Goal: Task Accomplishment & Management: Manage account settings

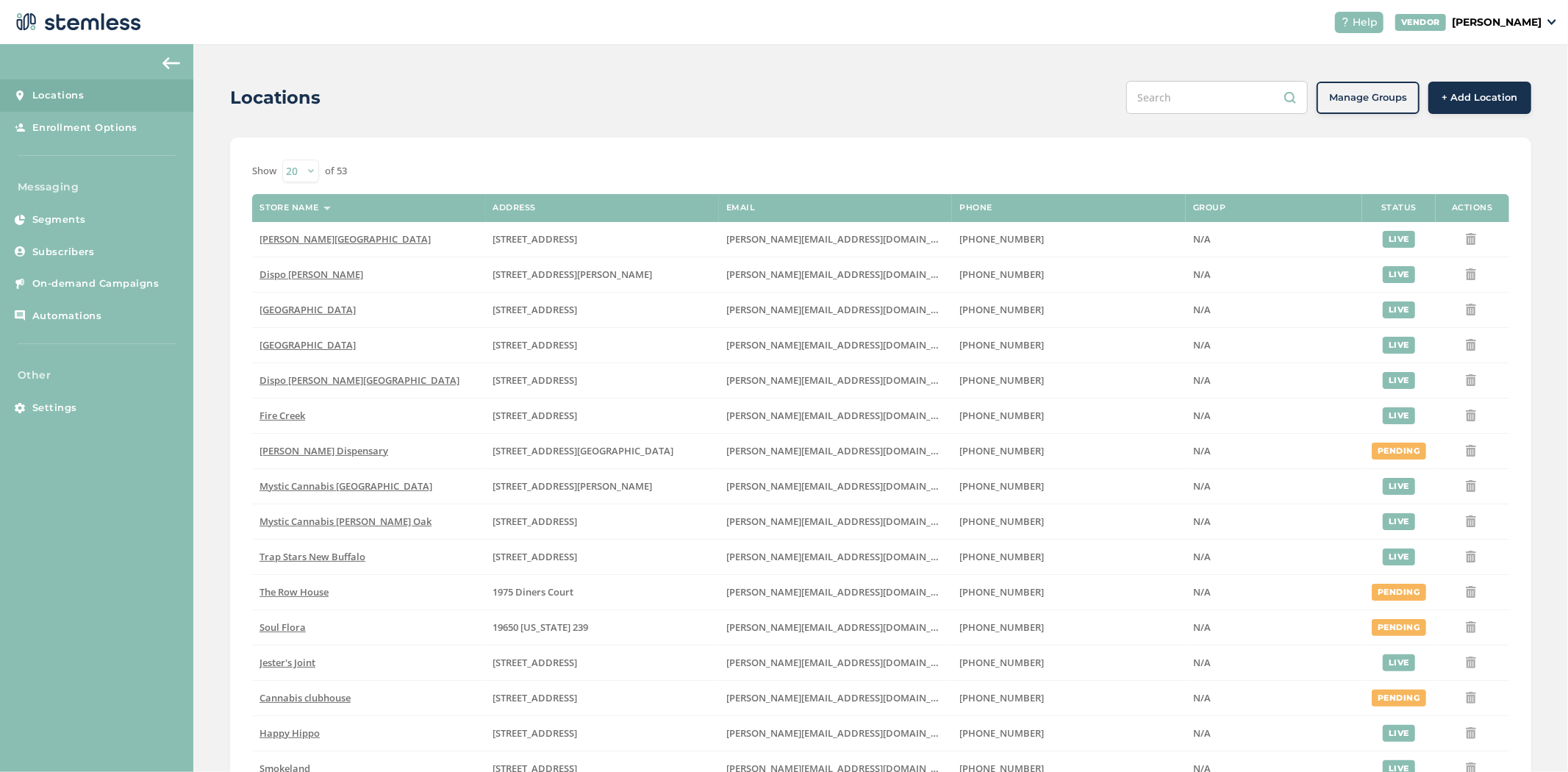
click at [1489, 94] on span "+ Add Location" at bounding box center [1480, 98] width 76 height 15
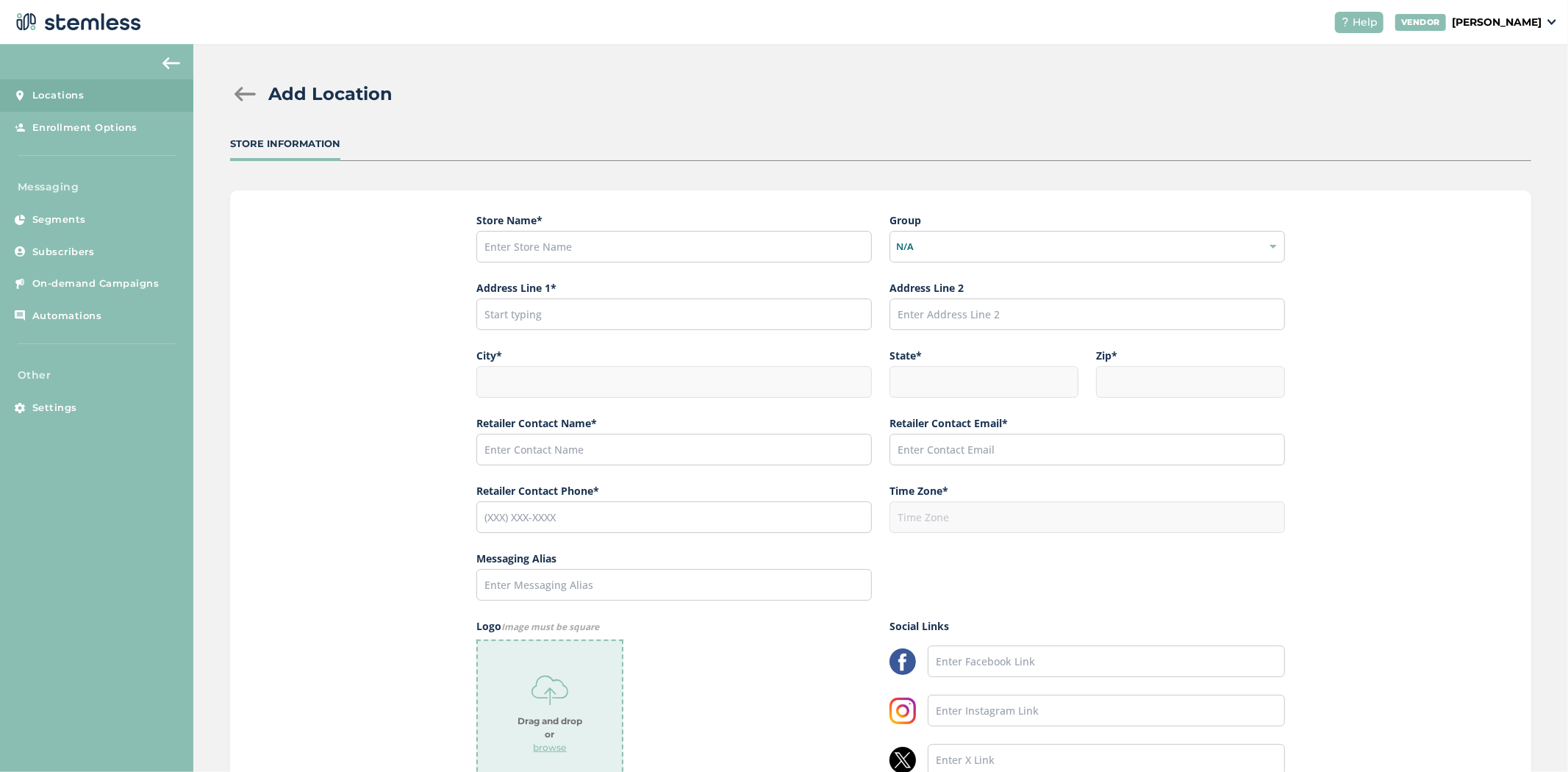
click at [557, 228] on span "Store Name *" at bounding box center [674, 238] width 395 height 51
click at [557, 232] on input "text" at bounding box center [674, 247] width 395 height 32
type input "SoulFlora"
click at [634, 319] on input "text" at bounding box center [674, 314] width 395 height 32
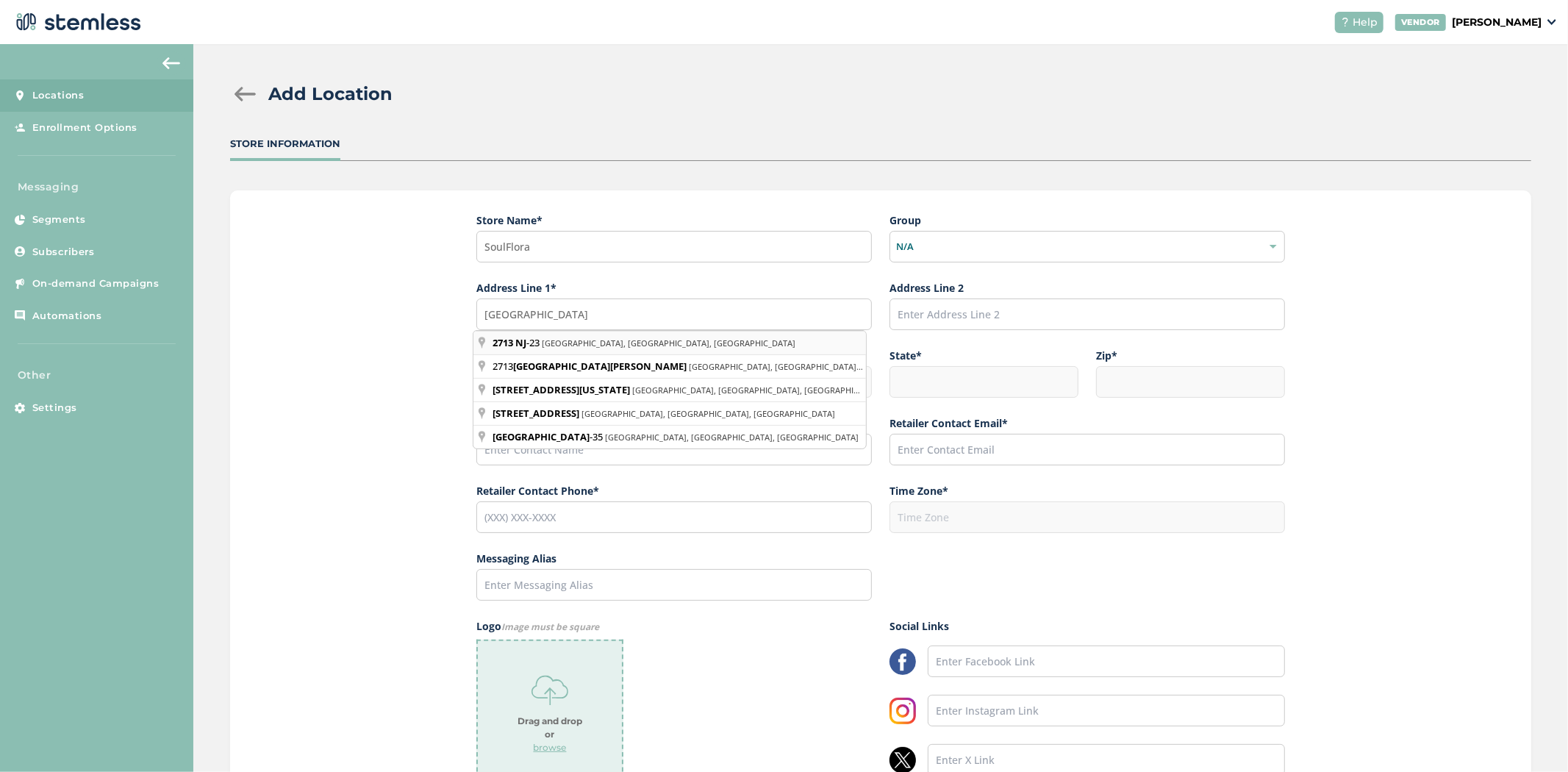
type input "2713 NJ-23, Newfoundland, NJ, USA"
type input "West Milford"
type input "NJ"
type input "07435"
type input "America/New_York"
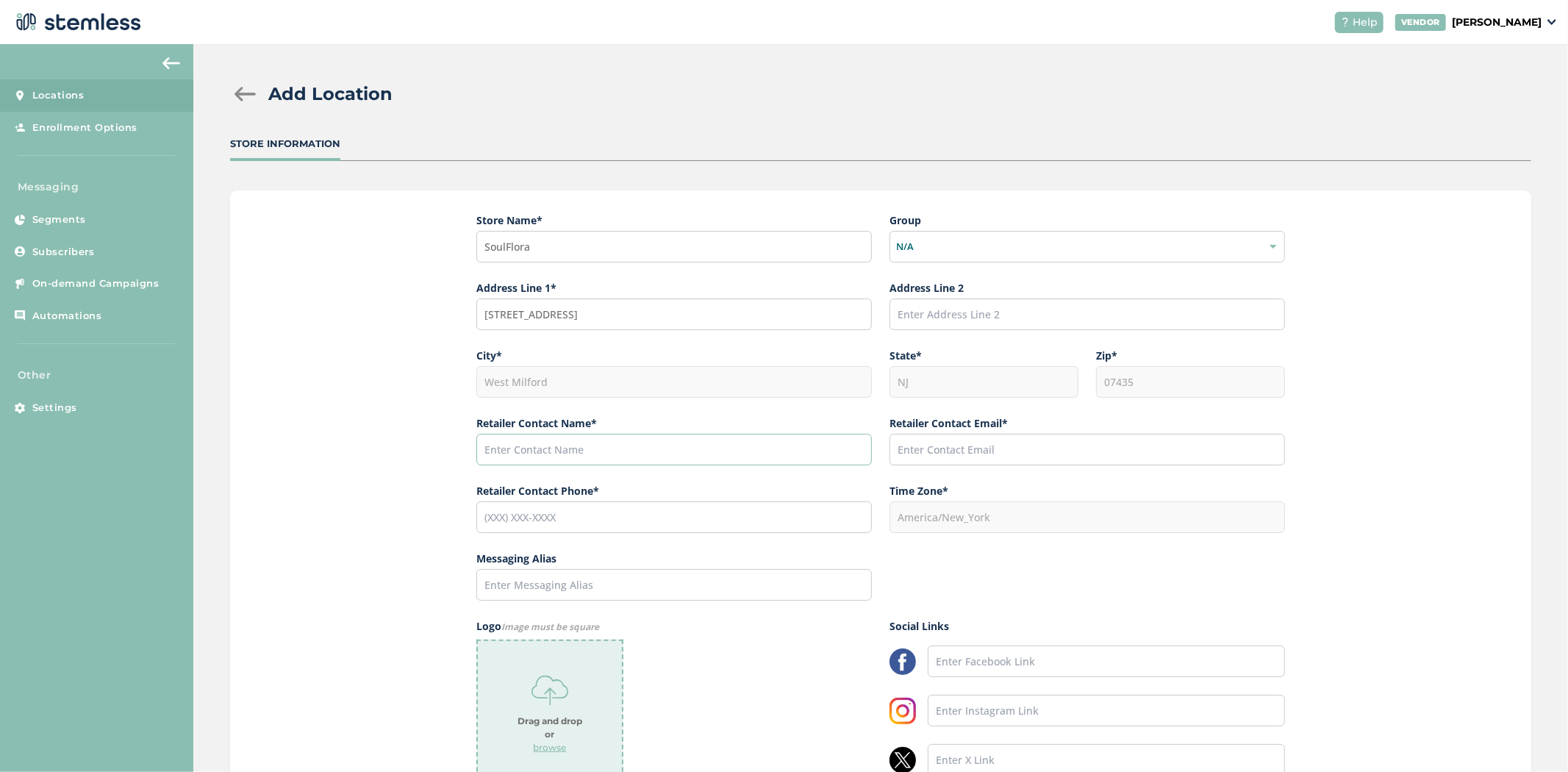
click at [588, 439] on input "text" at bounding box center [674, 449] width 395 height 32
click at [496, 445] on input "text" at bounding box center [674, 449] width 395 height 32
paste input "[PERSON_NAME]"
type input "[PERSON_NAME]"
click at [992, 457] on input "text" at bounding box center [1087, 449] width 395 height 32
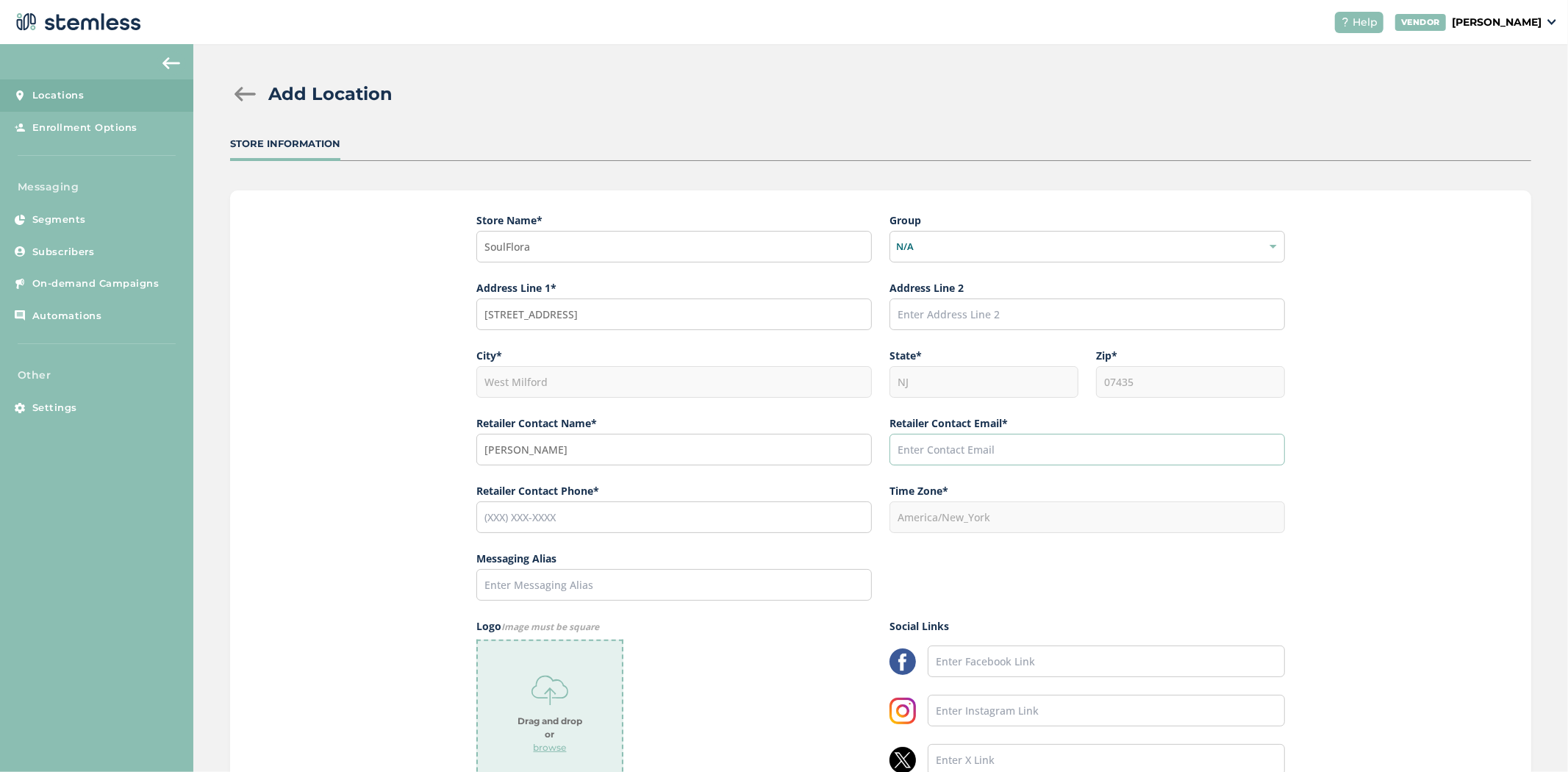
paste input "[PERSON_NAME][EMAIL_ADDRESS][DOMAIN_NAME]"
type input "[PERSON_NAME][EMAIL_ADDRESS][DOMAIN_NAME]"
click at [644, 517] on input "tel" at bounding box center [674, 517] width 395 height 32
paste input "[PHONE_NUMBER]"
type input "[PHONE_NUMBER]"
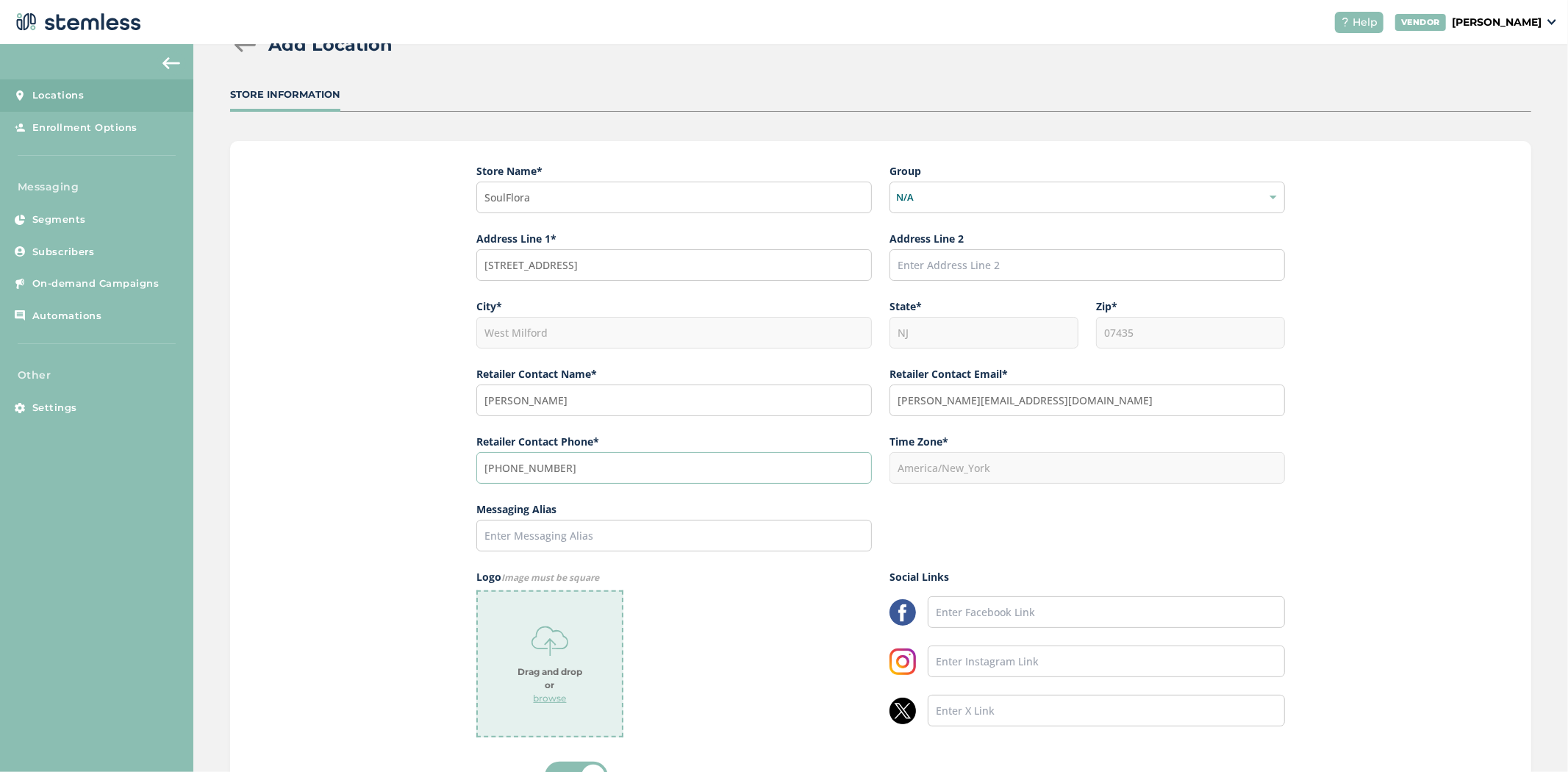
scroll to position [184, 0]
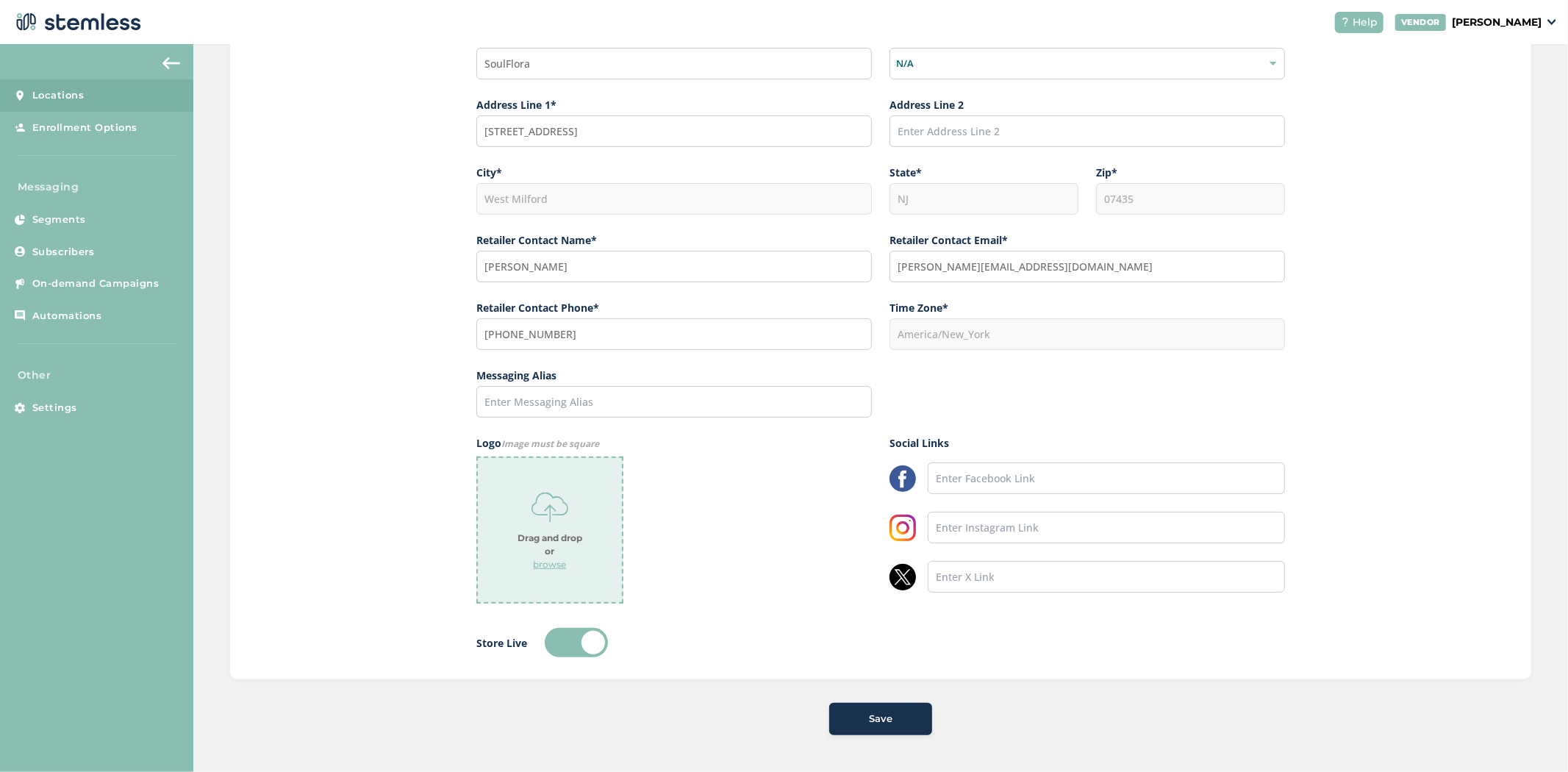
click at [543, 564] on p "browse" at bounding box center [550, 564] width 33 height 13
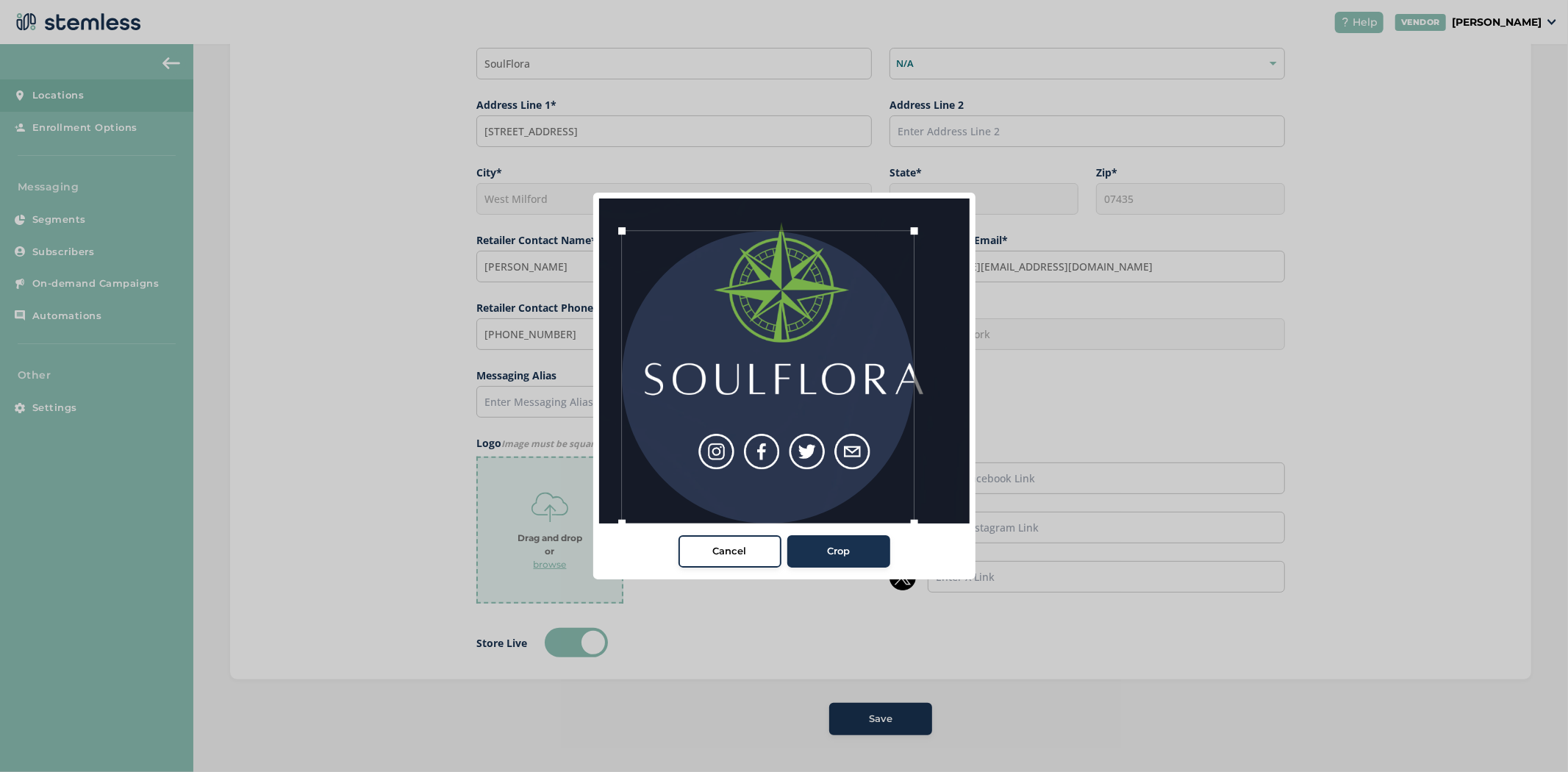
drag, startPoint x: 656, startPoint y: 490, endPoint x: 595, endPoint y: 505, distance: 62.8
click at [595, 507] on div "Cancel Crop" at bounding box center [784, 386] width 383 height 387
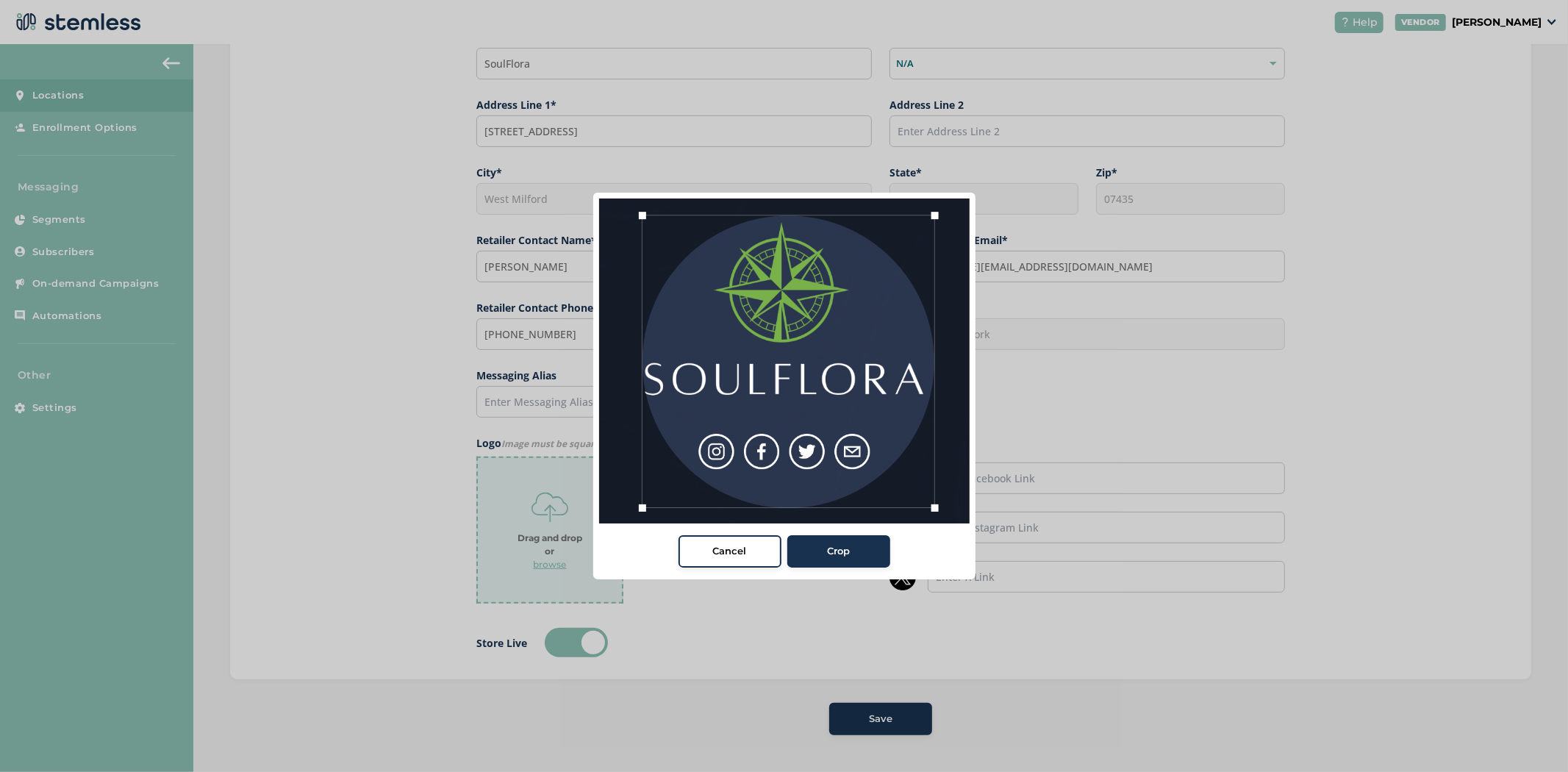
drag, startPoint x: 726, startPoint y: 444, endPoint x: 747, endPoint y: 428, distance: 26.4
click at [747, 428] on div at bounding box center [789, 361] width 293 height 293
click at [869, 460] on div at bounding box center [784, 362] width 293 height 293
click at [879, 548] on button "Crop" at bounding box center [838, 551] width 103 height 33
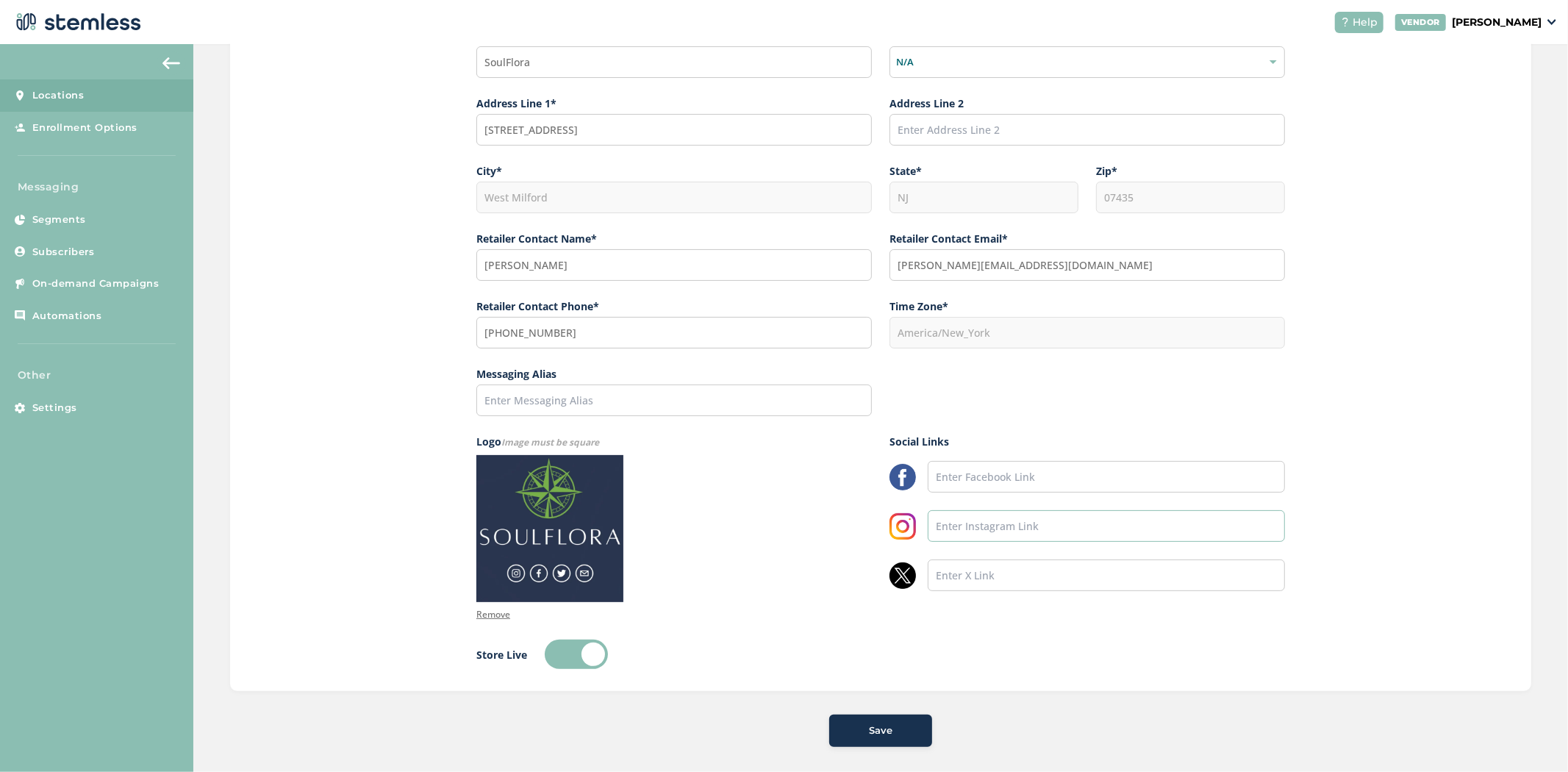
click at [1068, 538] on input "text" at bounding box center [1106, 526] width 358 height 32
paste input "https://www.instagram.com/soulflora_nj/"
type input "https://www.instagram.com/soulflora_nj/"
click at [1052, 481] on input "text" at bounding box center [1106, 477] width 358 height 32
paste input "https://www.facebook.com/soulflora.wm"
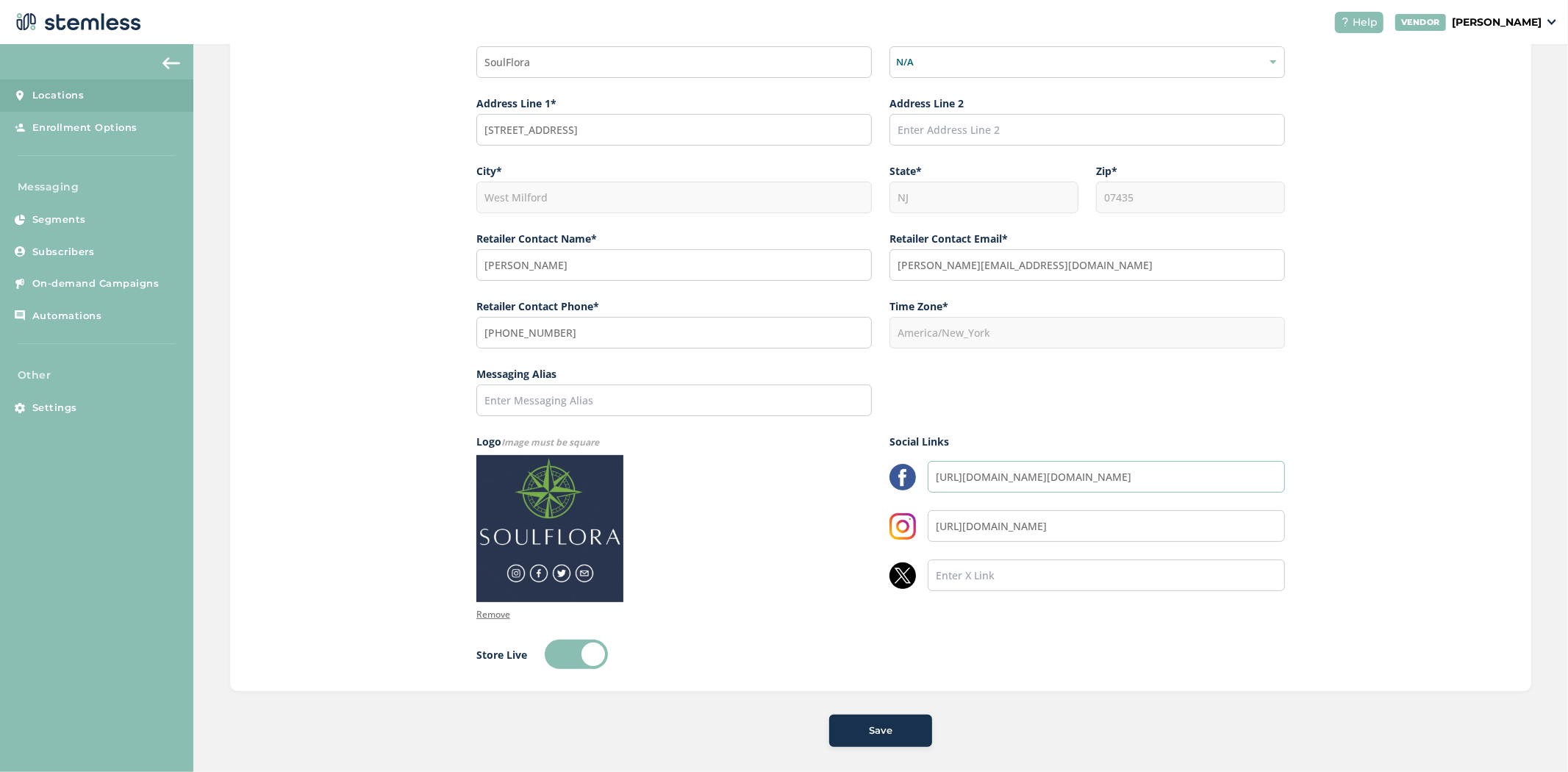
type input "https://www.facebook.com/soulflora.wm"
click at [1039, 586] on input "text" at bounding box center [1106, 575] width 358 height 32
paste input "https://x.com/SoulFlora_nj"
type input "https://x.com/SoulFlora_nj"
click at [891, 731] on div "Save" at bounding box center [880, 731] width 79 height 15
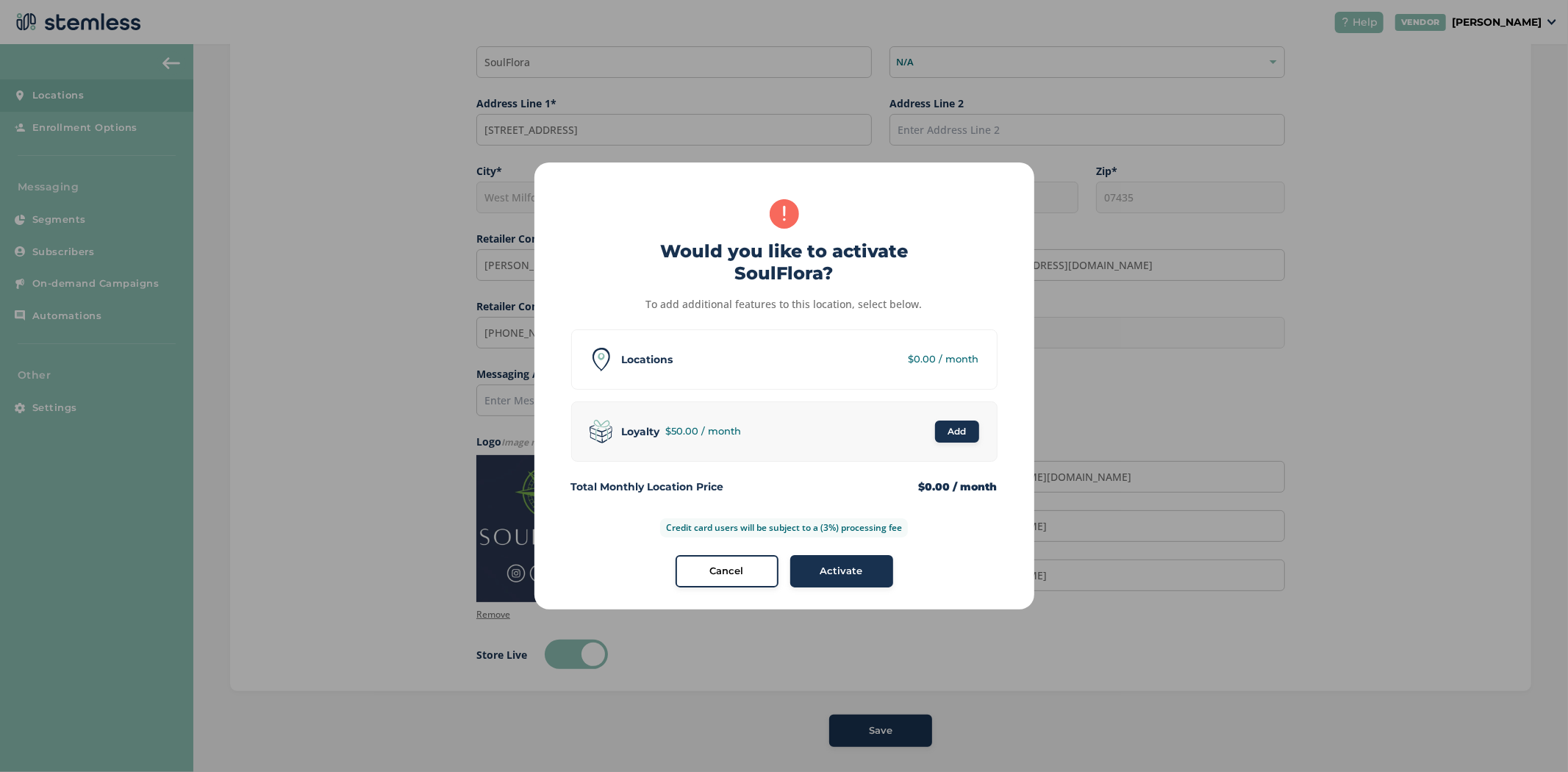
click at [825, 576] on span "Activate" at bounding box center [841, 571] width 43 height 15
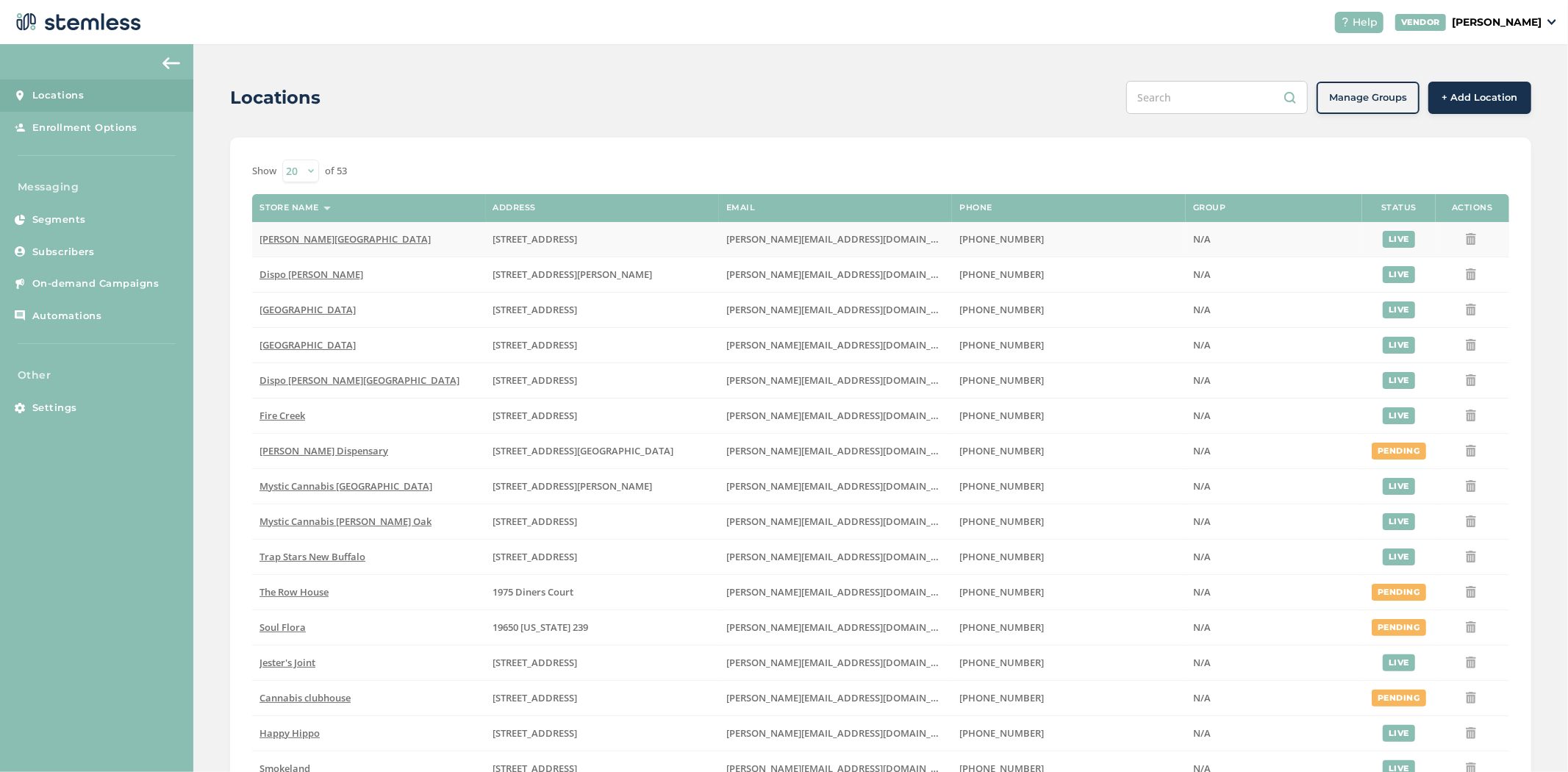
click at [267, 233] on span "[PERSON_NAME][GEOGRAPHIC_DATA]" at bounding box center [344, 239] width 171 height 13
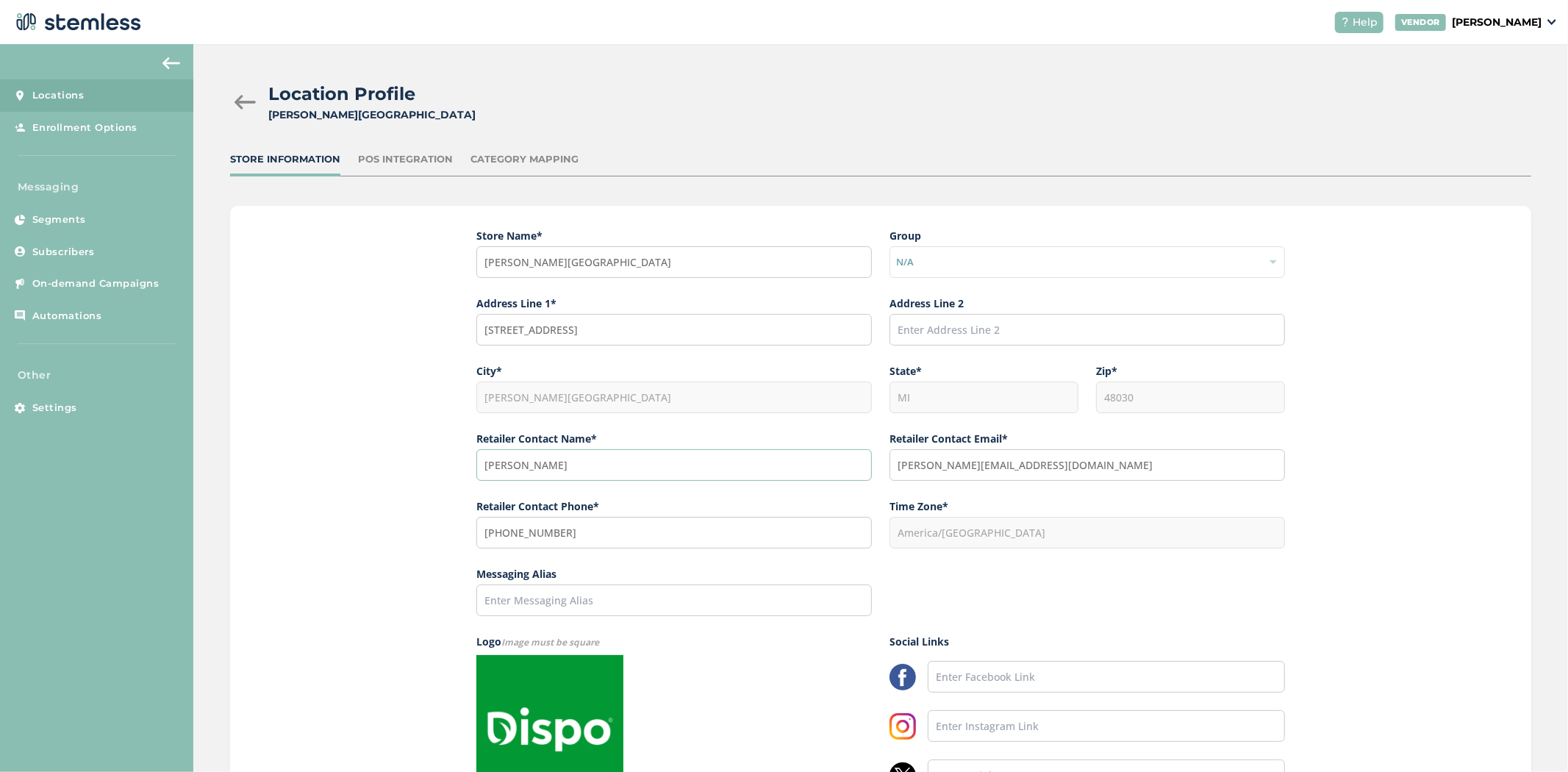
drag, startPoint x: 571, startPoint y: 454, endPoint x: 413, endPoint y: 444, distance: 158.3
click at [413, 444] on div "Store Name * [PERSON_NAME] Park Group N/A Address Line 1* [STREET_ADDRESS] Addr…" at bounding box center [880, 549] width 1301 height 686
drag, startPoint x: 1000, startPoint y: 469, endPoint x: 689, endPoint y: 458, distance: 311.2
click at [689, 458] on div "Store Name * [PERSON_NAME] Park Group N/A Address Line 1* [STREET_ADDRESS] Addr…" at bounding box center [880, 388] width 809 height 321
drag, startPoint x: 590, startPoint y: 539, endPoint x: 298, endPoint y: 494, distance: 295.4
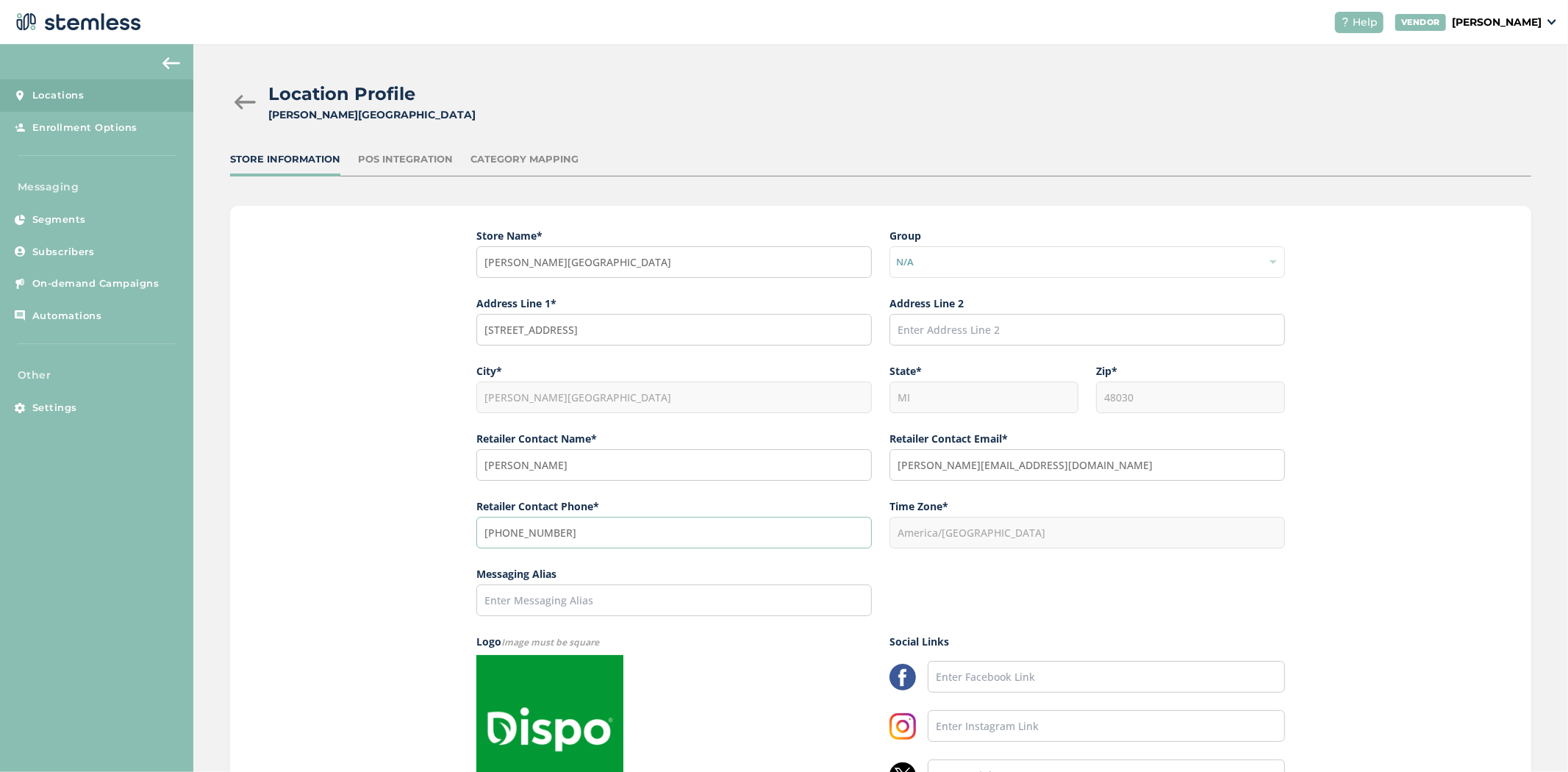
click at [297, 498] on div "Store Name * [PERSON_NAME] Park Group N/A Address Line 1* [STREET_ADDRESS] Addr…" at bounding box center [880, 549] width 1301 height 686
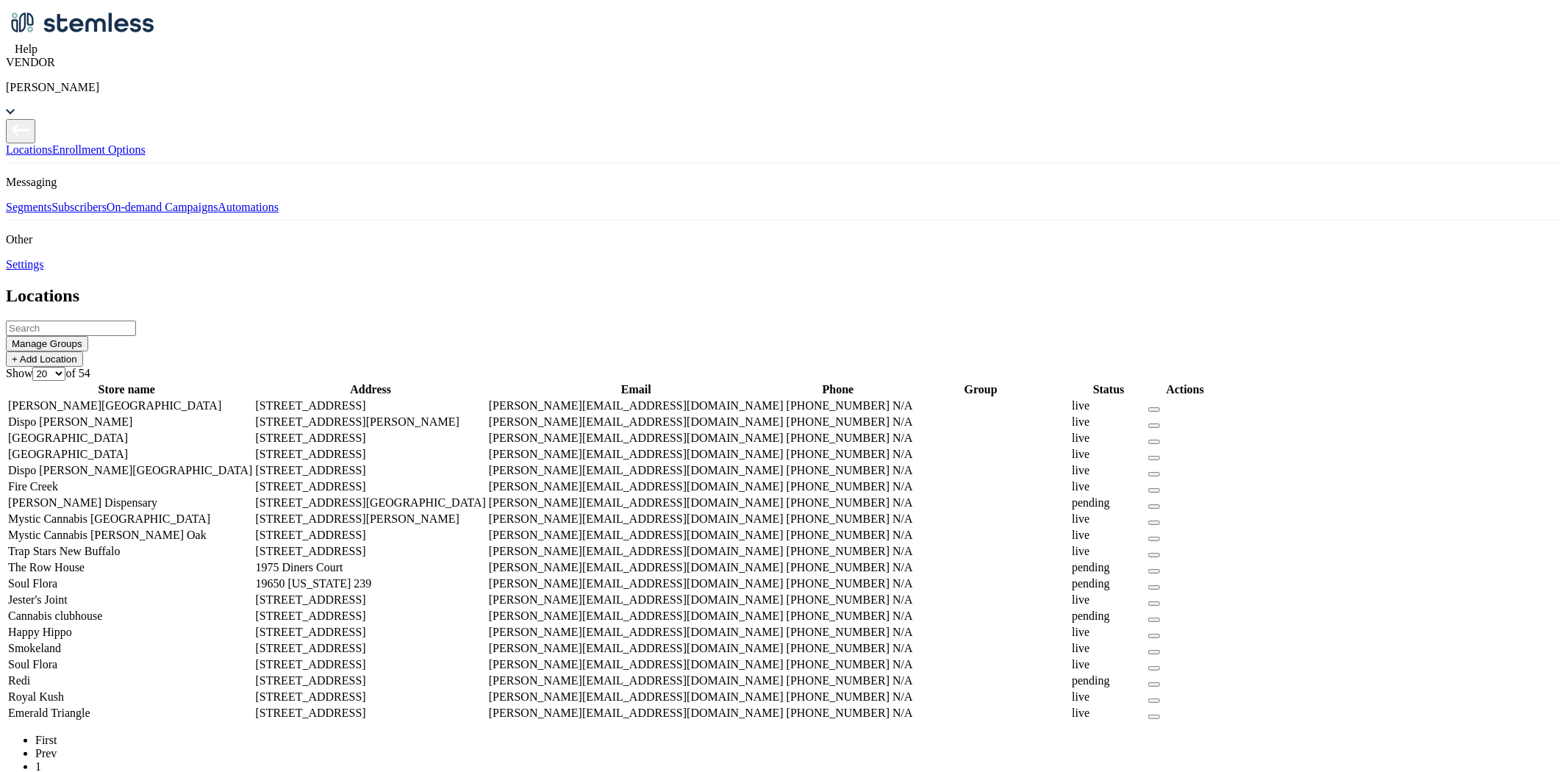
click at [107, 213] on span "On-demand Campaigns" at bounding box center [163, 207] width 112 height 13
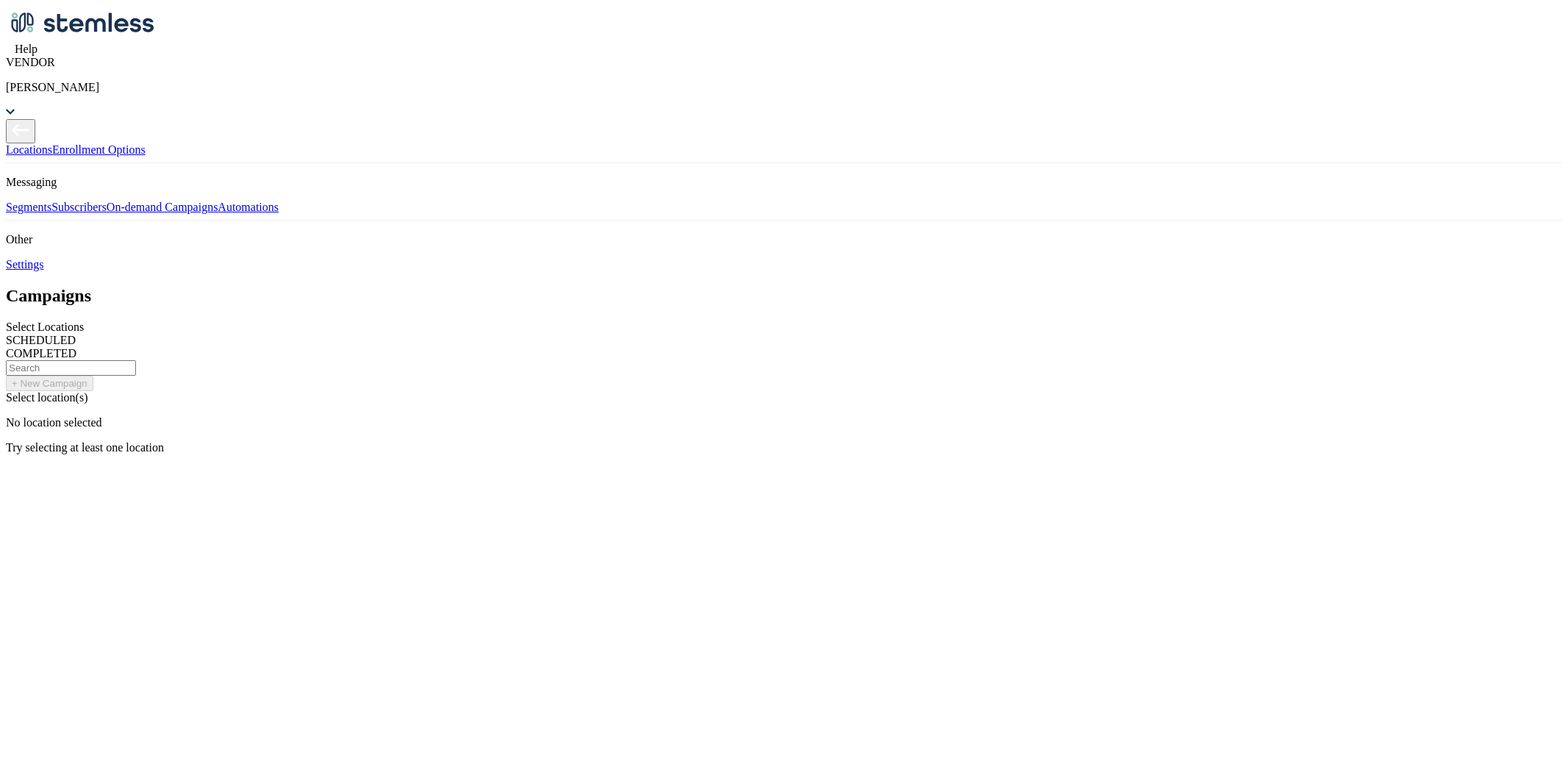
click at [372, 320] on div "Select Locations" at bounding box center [784, 327] width 1556 height 13
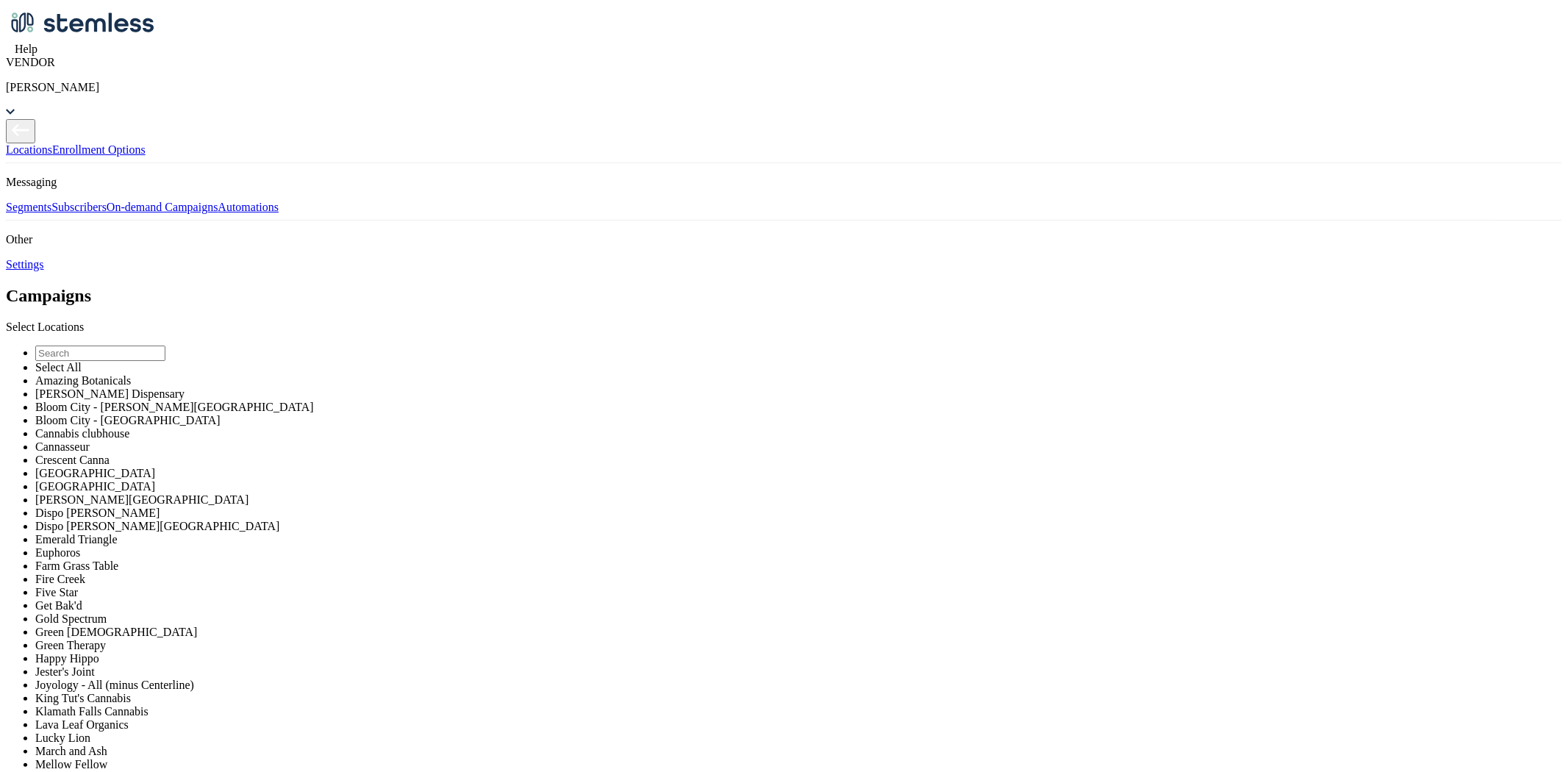
click at [165, 345] on input "text" at bounding box center [100, 353] width 130 height 16
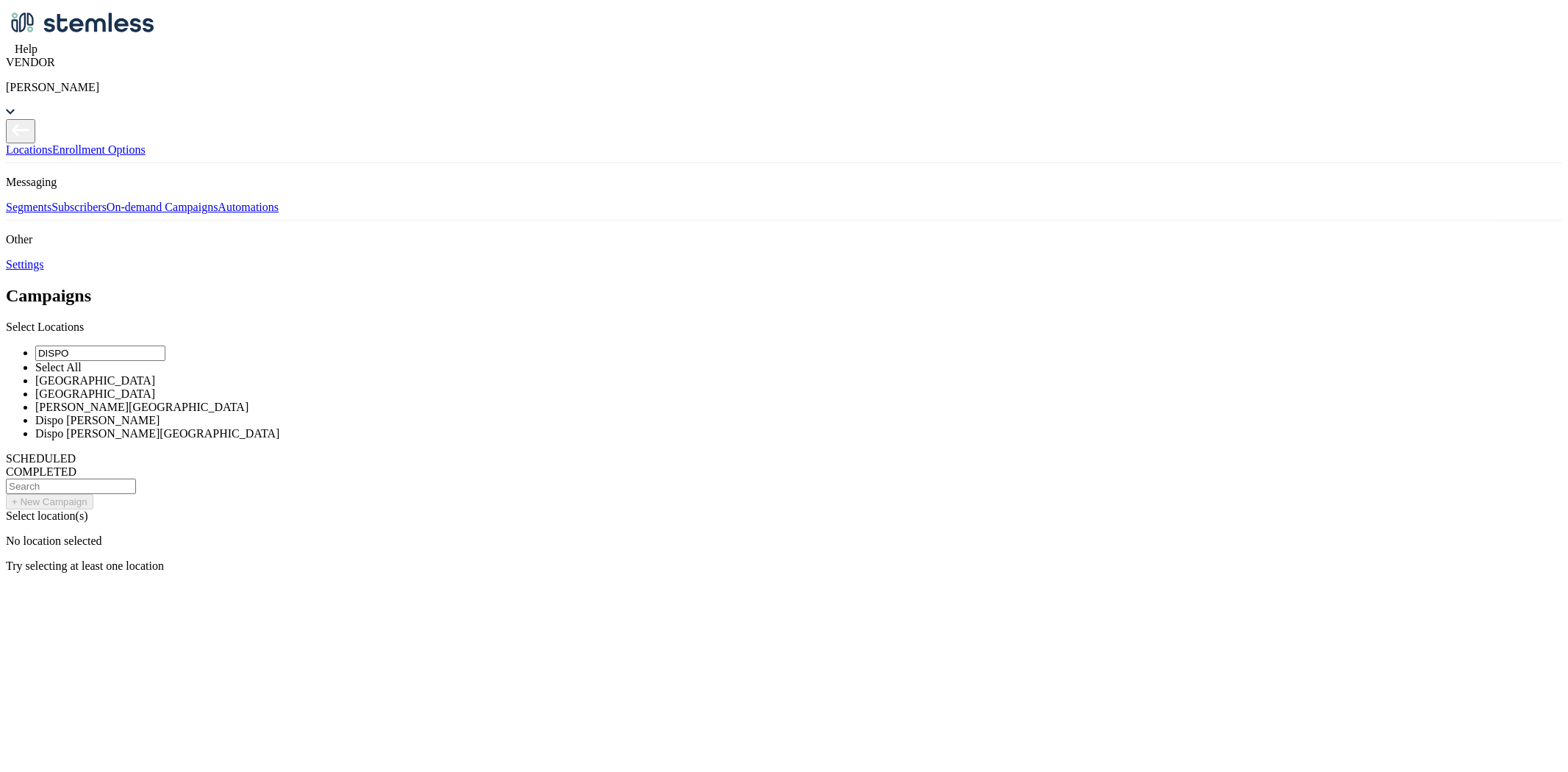
type input "DISPO"
click at [355, 361] on li "Select All" at bounding box center [799, 368] width 1527 height 13
click at [768, 286] on div "Campaigns 5 selected DISPO Select All Dispo Bay City North Dispo Bay City South…" at bounding box center [784, 725] width 1556 height 880
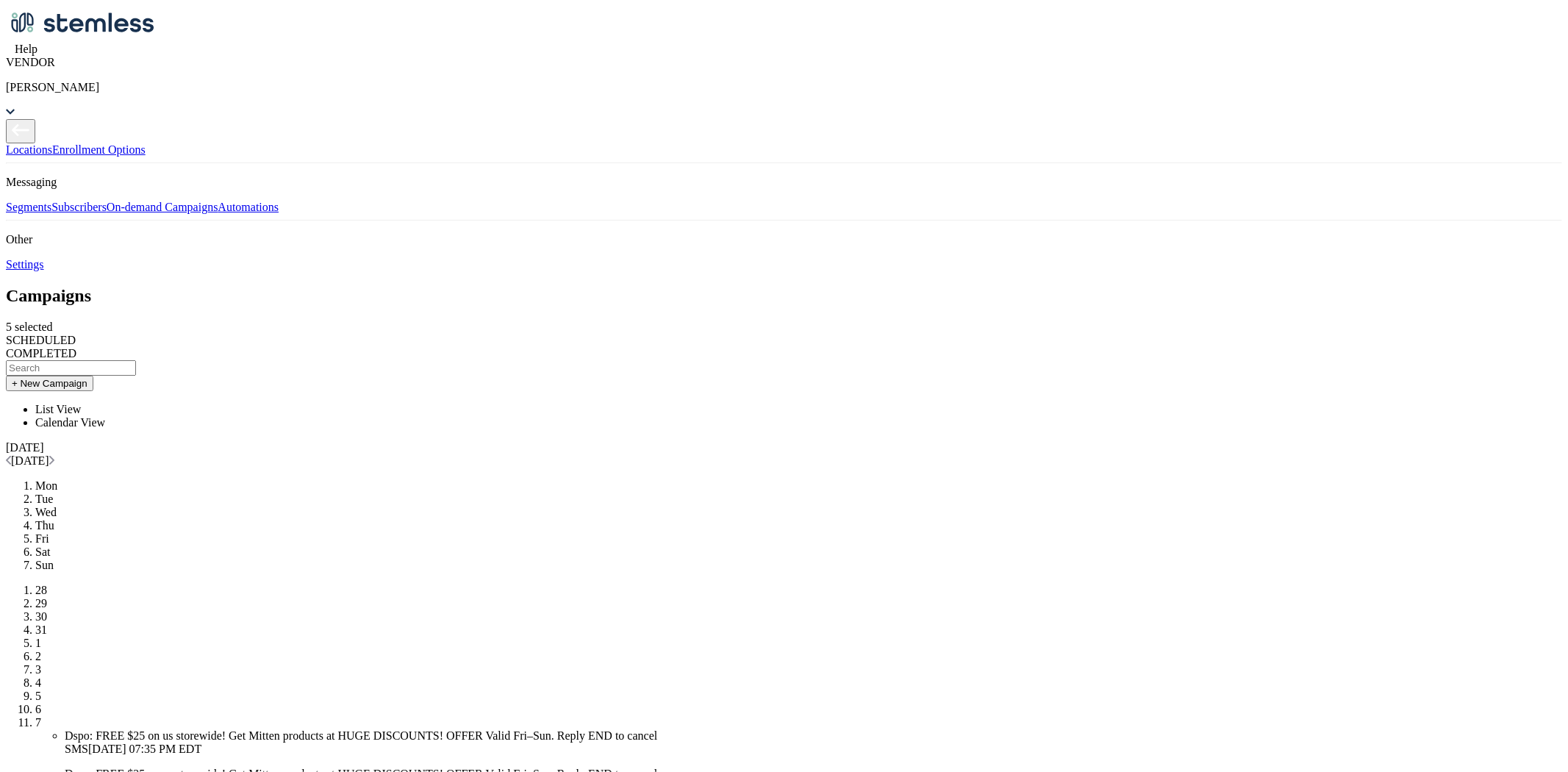
drag, startPoint x: 246, startPoint y: 302, endPoint x: 279, endPoint y: 298, distance: 33.2
click at [282, 403] on li "List View" at bounding box center [799, 409] width 1527 height 13
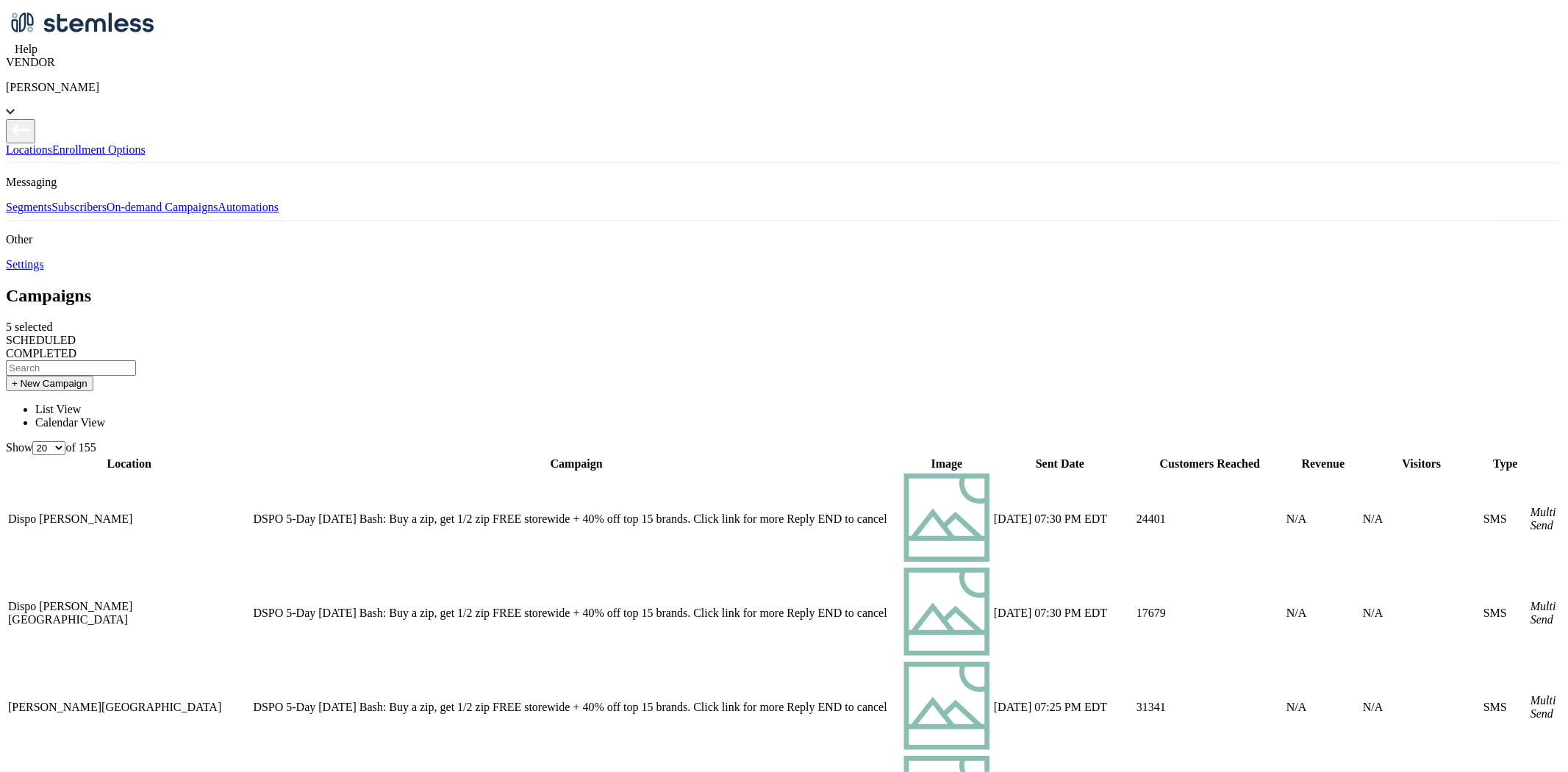
click at [340, 320] on div "5 selected" at bounding box center [784, 327] width 1556 height 13
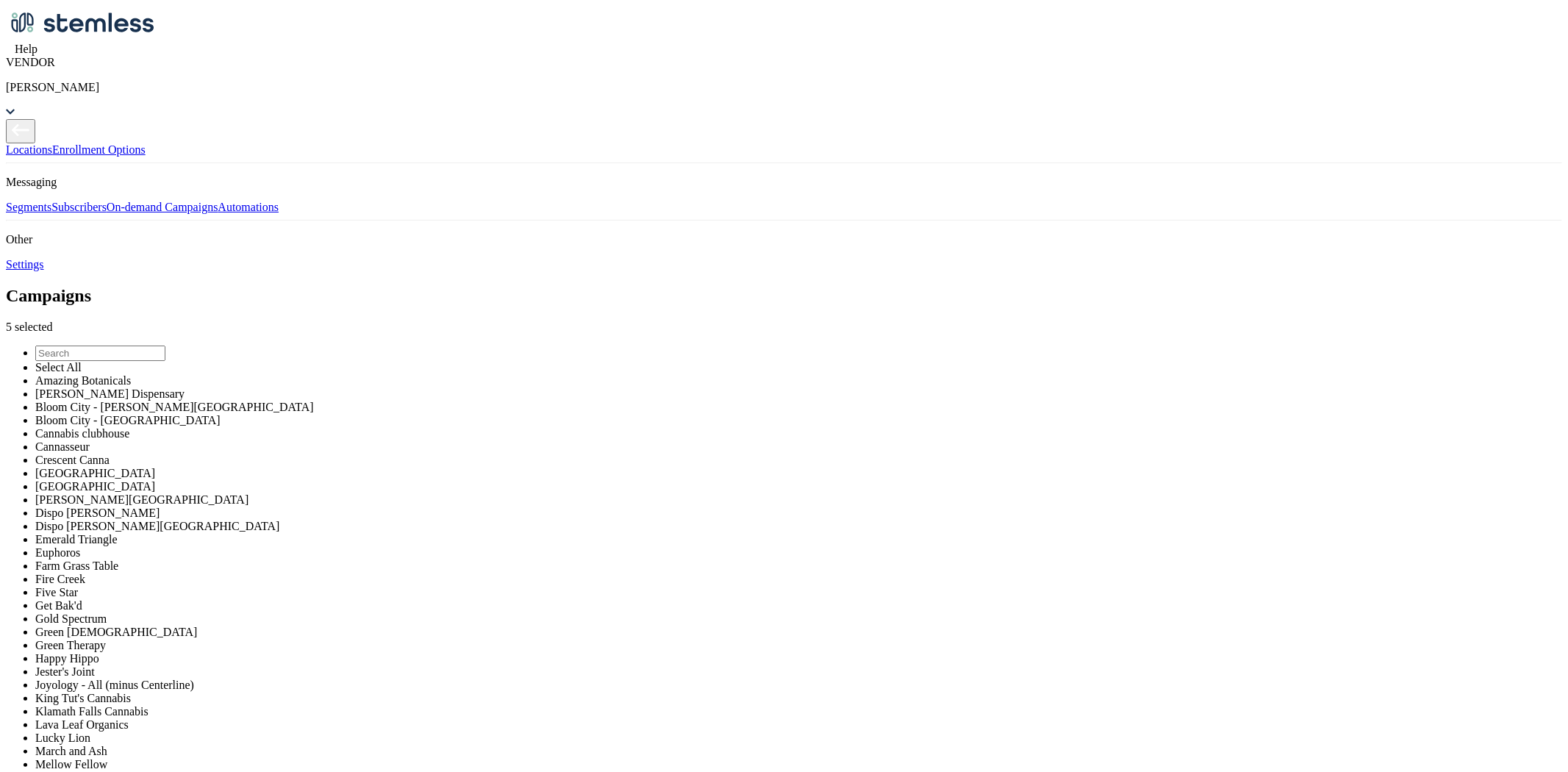
click at [165, 345] on input "text" at bounding box center [100, 353] width 130 height 16
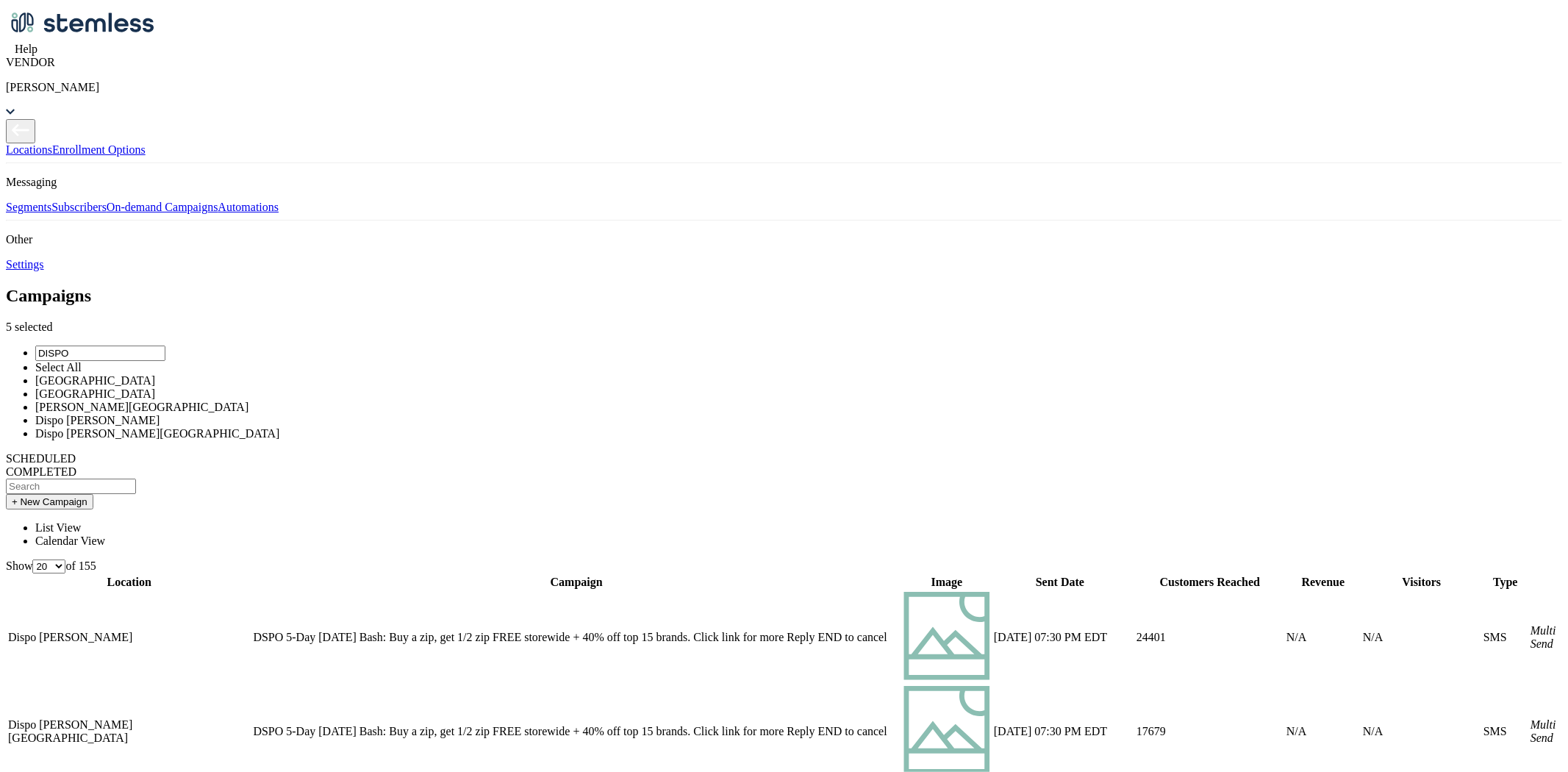
scroll to position [35, 0]
type input "DISPO"
click at [433, 374] on li "[GEOGRAPHIC_DATA]" at bounding box center [799, 381] width 1527 height 13
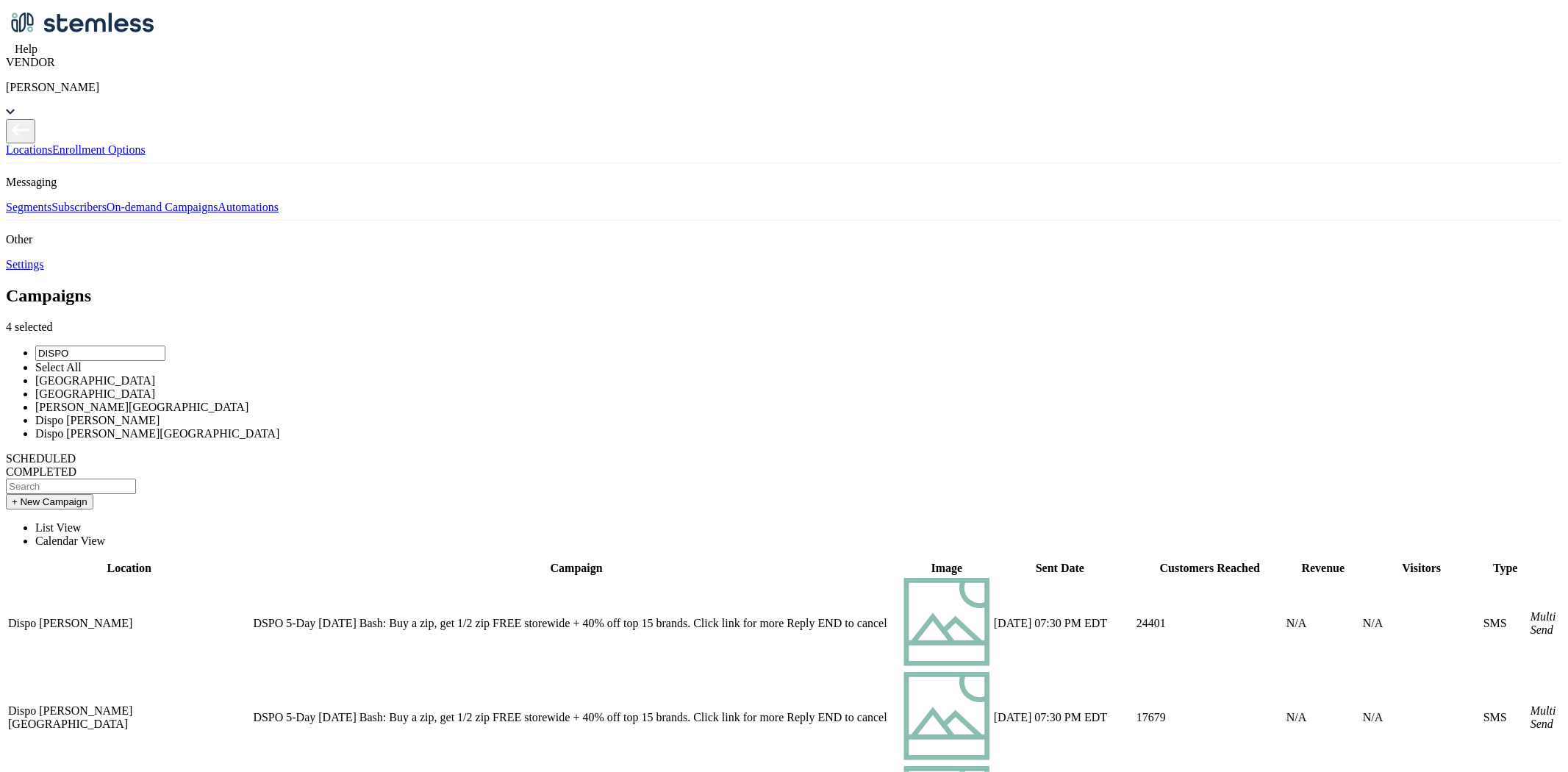
click at [438, 388] on li "[GEOGRAPHIC_DATA]" at bounding box center [799, 394] width 1527 height 13
click at [441, 401] on li "[PERSON_NAME][GEOGRAPHIC_DATA]" at bounding box center [799, 408] width 1527 height 13
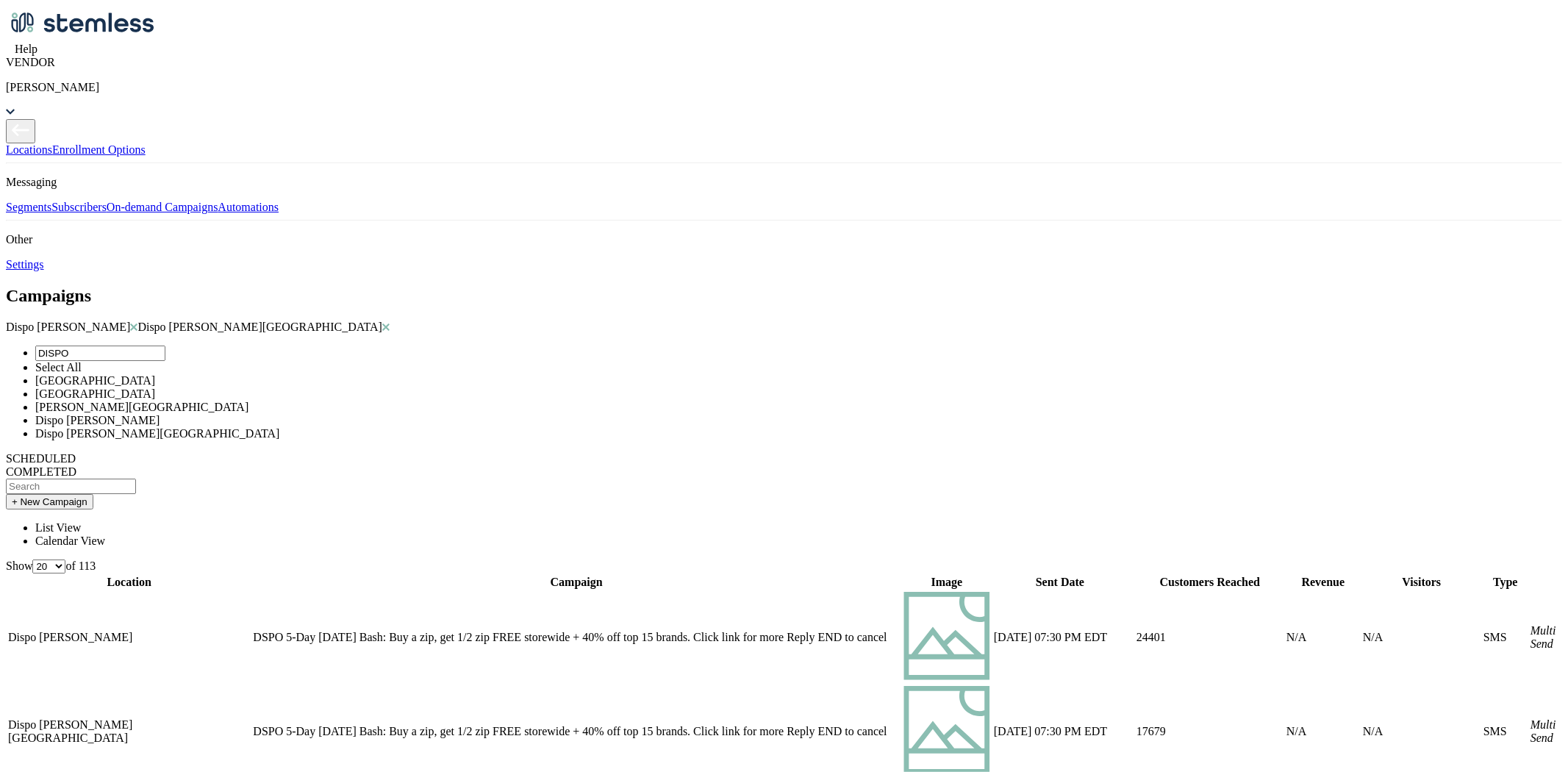
drag, startPoint x: 420, startPoint y: 263, endPoint x: 417, endPoint y: 273, distance: 10.4
click at [420, 414] on li "Dispo [PERSON_NAME]" at bounding box center [799, 420] width 1527 height 13
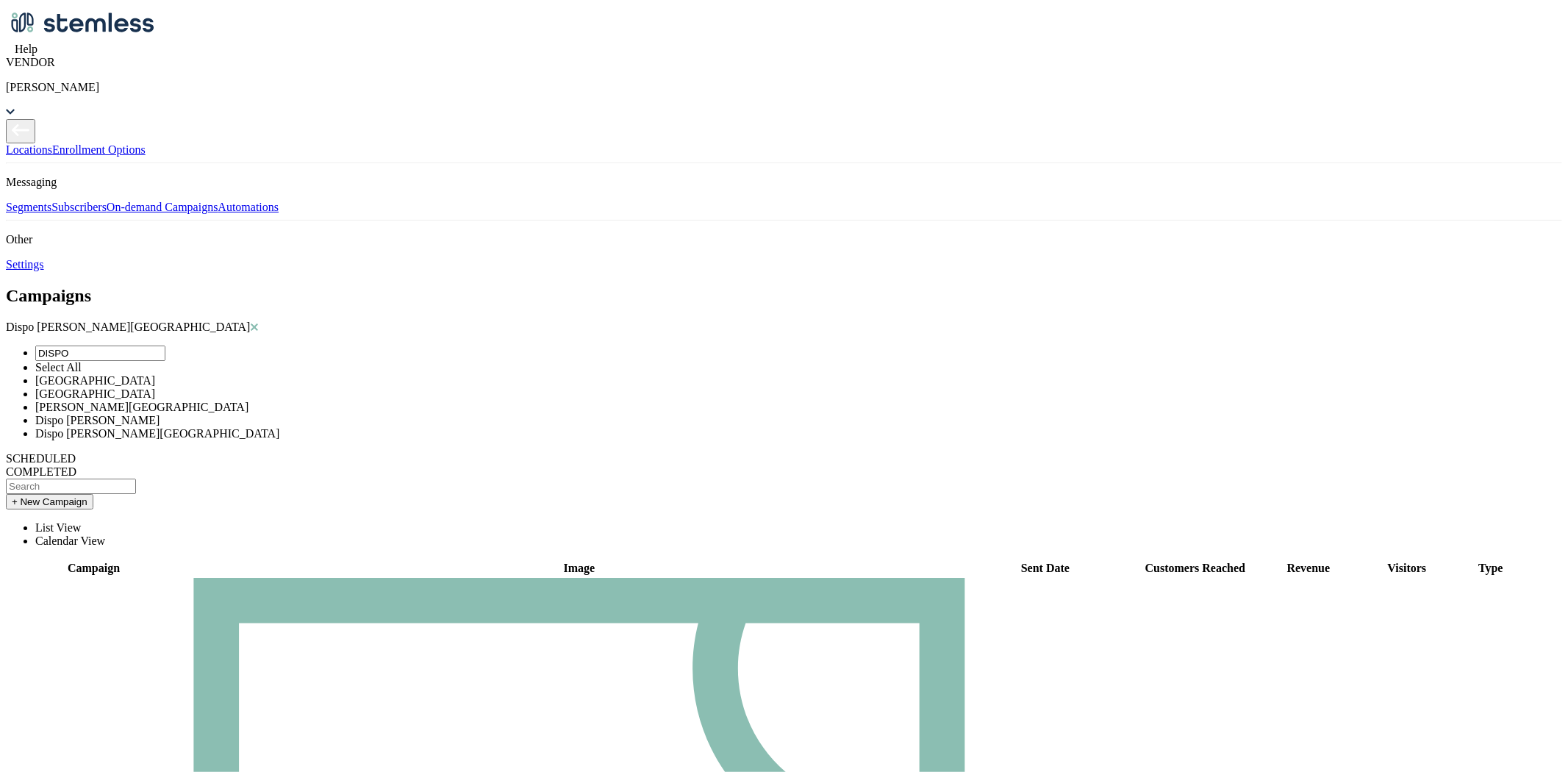
click at [410, 427] on li "Dispo [PERSON_NAME][GEOGRAPHIC_DATA]" at bounding box center [799, 434] width 1527 height 13
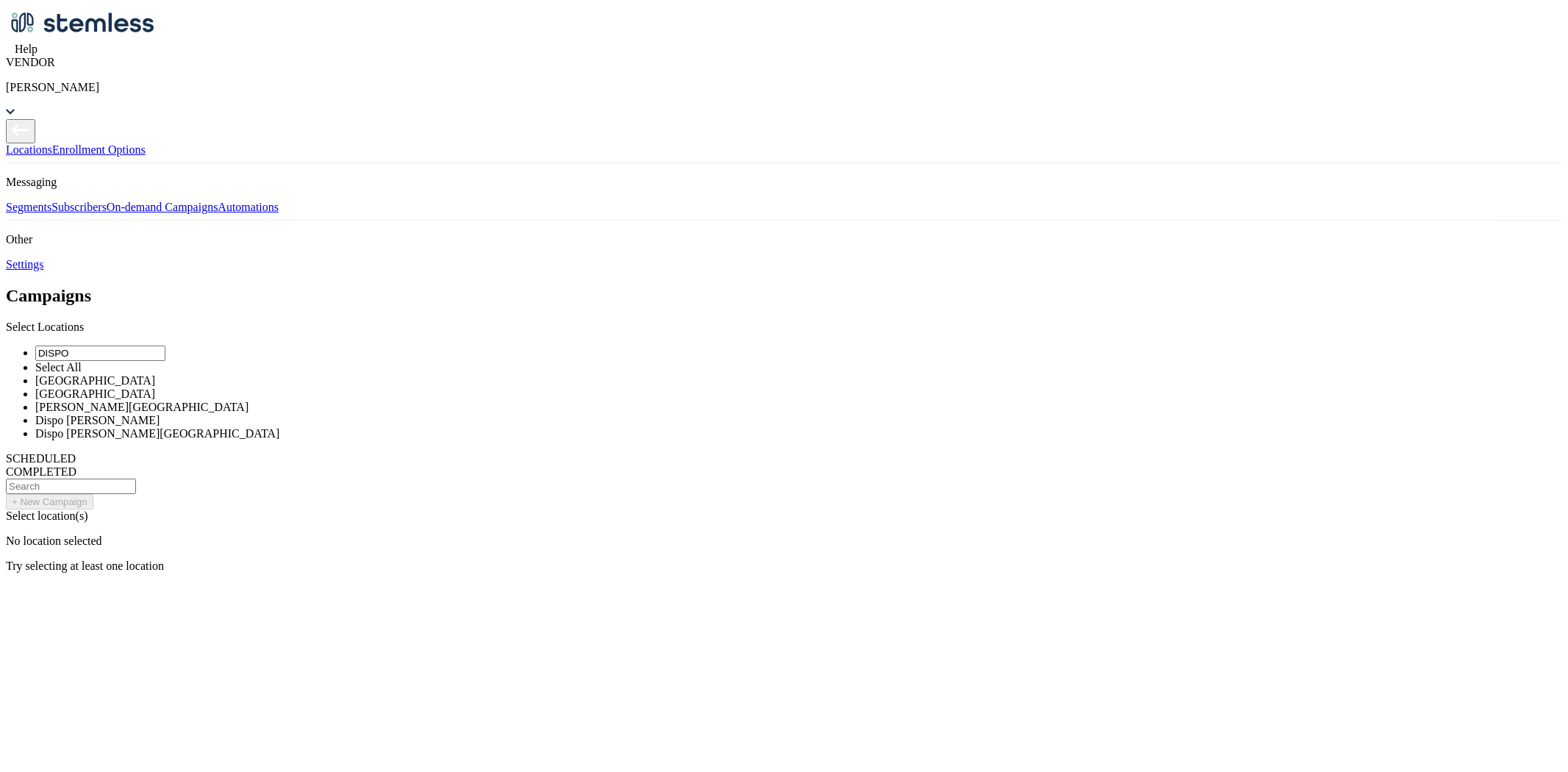
drag, startPoint x: 588, startPoint y: 252, endPoint x: 592, endPoint y: 240, distance: 12.6
click at [592, 345] on ul "DISPO Select All Dispo Bay City North Dispo Bay City South Dispo Hazel Park Dis…" at bounding box center [784, 393] width 1556 height 95
drag, startPoint x: 436, startPoint y: 179, endPoint x: 32, endPoint y: 147, distance: 405.3
click at [34, 145] on div "Locations Enrollment Options Messaging Segments Subscribers On-demand Campaigns…" at bounding box center [784, 346] width 1556 height 454
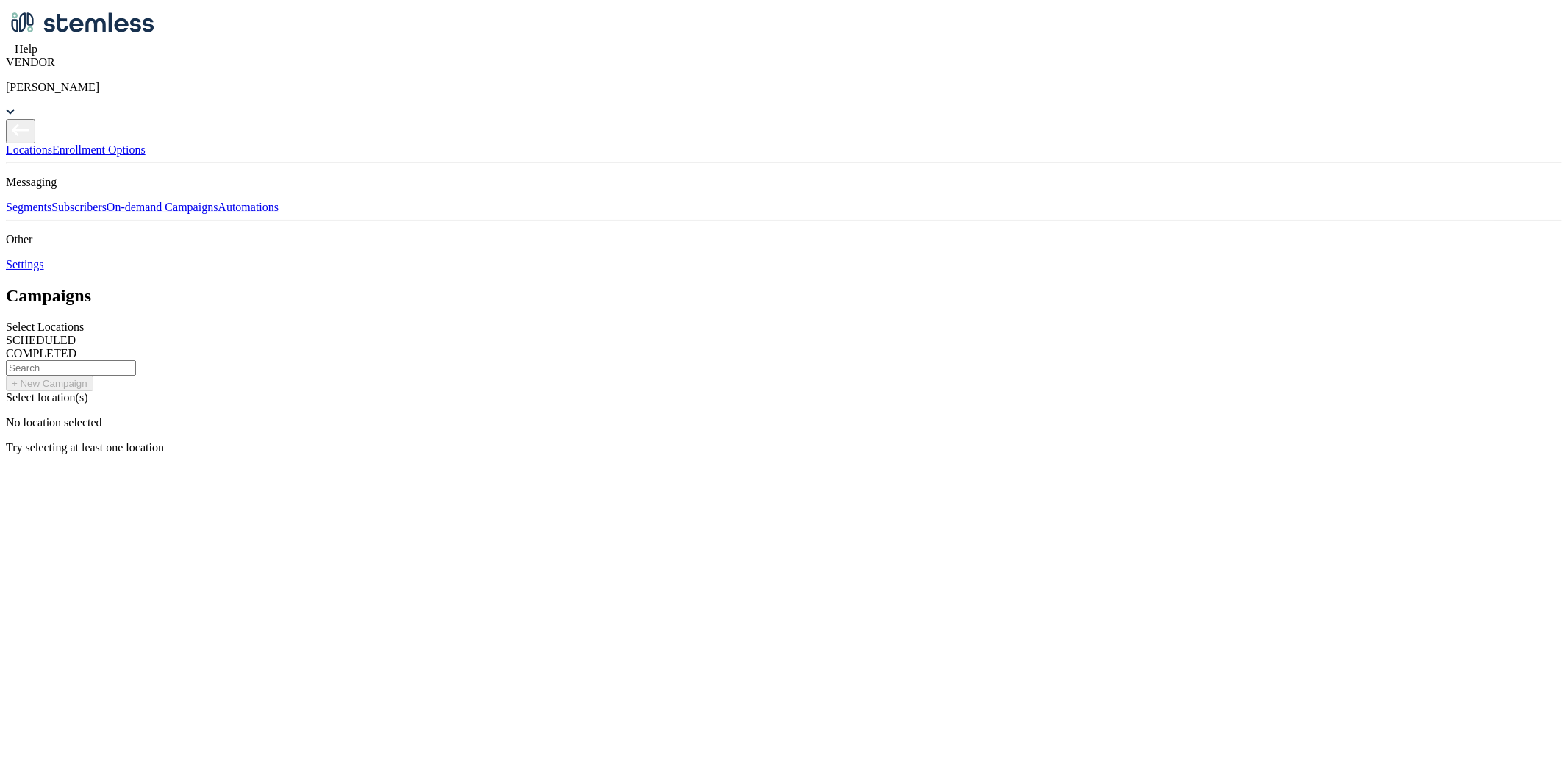
click at [340, 320] on div "Select Locations" at bounding box center [784, 327] width 1556 height 13
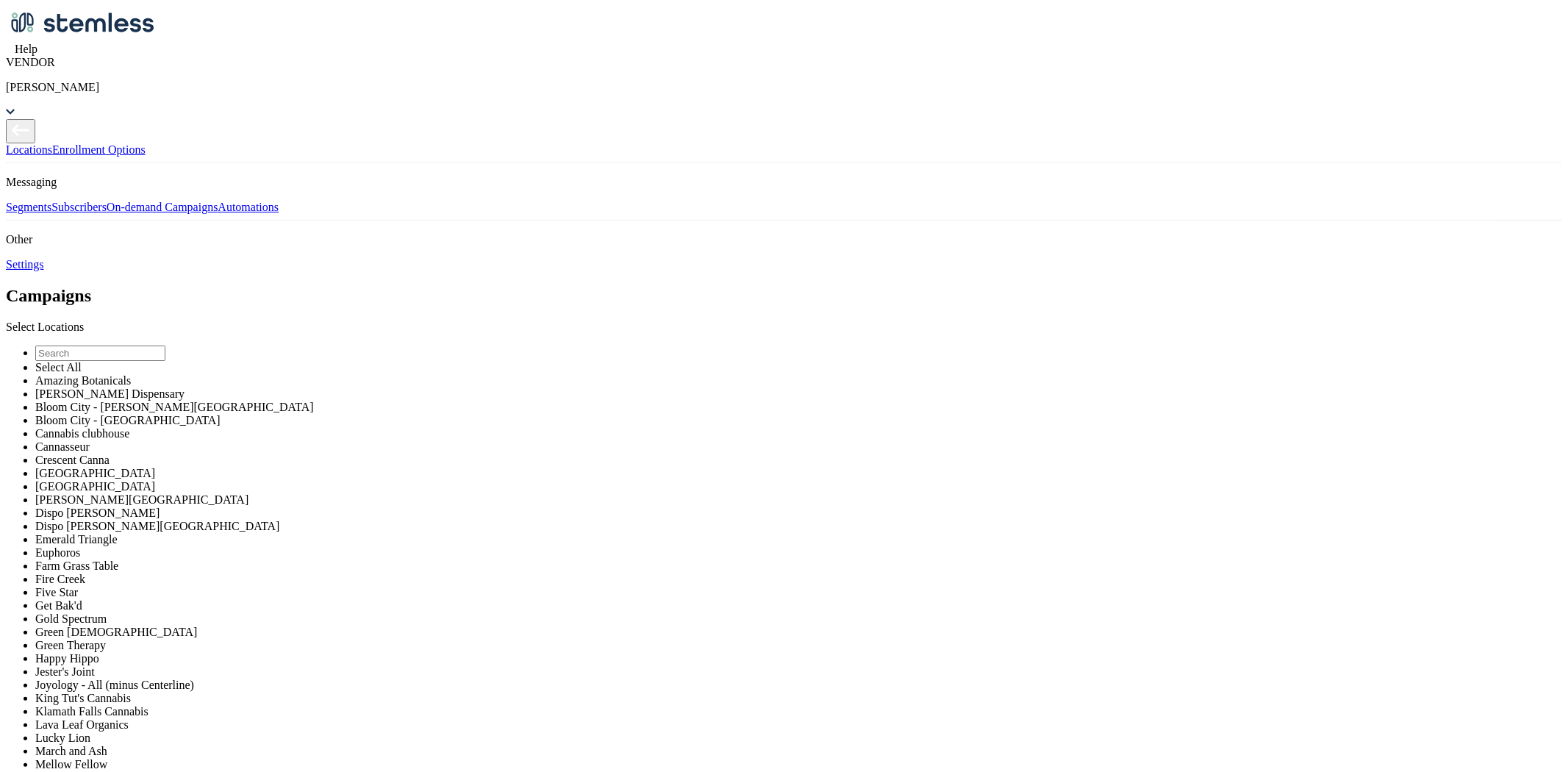
click at [165, 345] on input "text" at bounding box center [100, 353] width 130 height 16
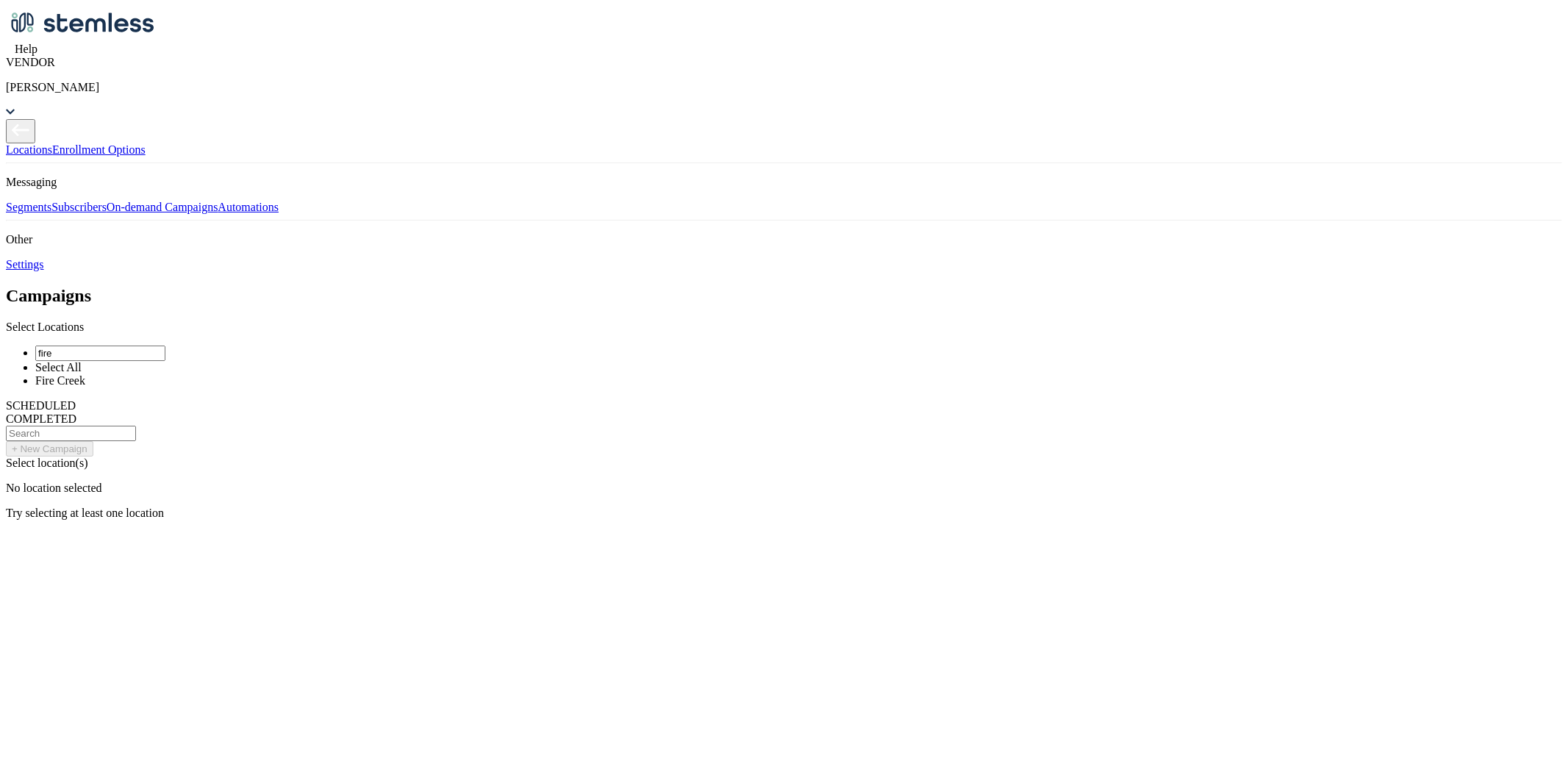
type input "fire"
click at [328, 374] on li "Fire Creek" at bounding box center [799, 381] width 1527 height 13
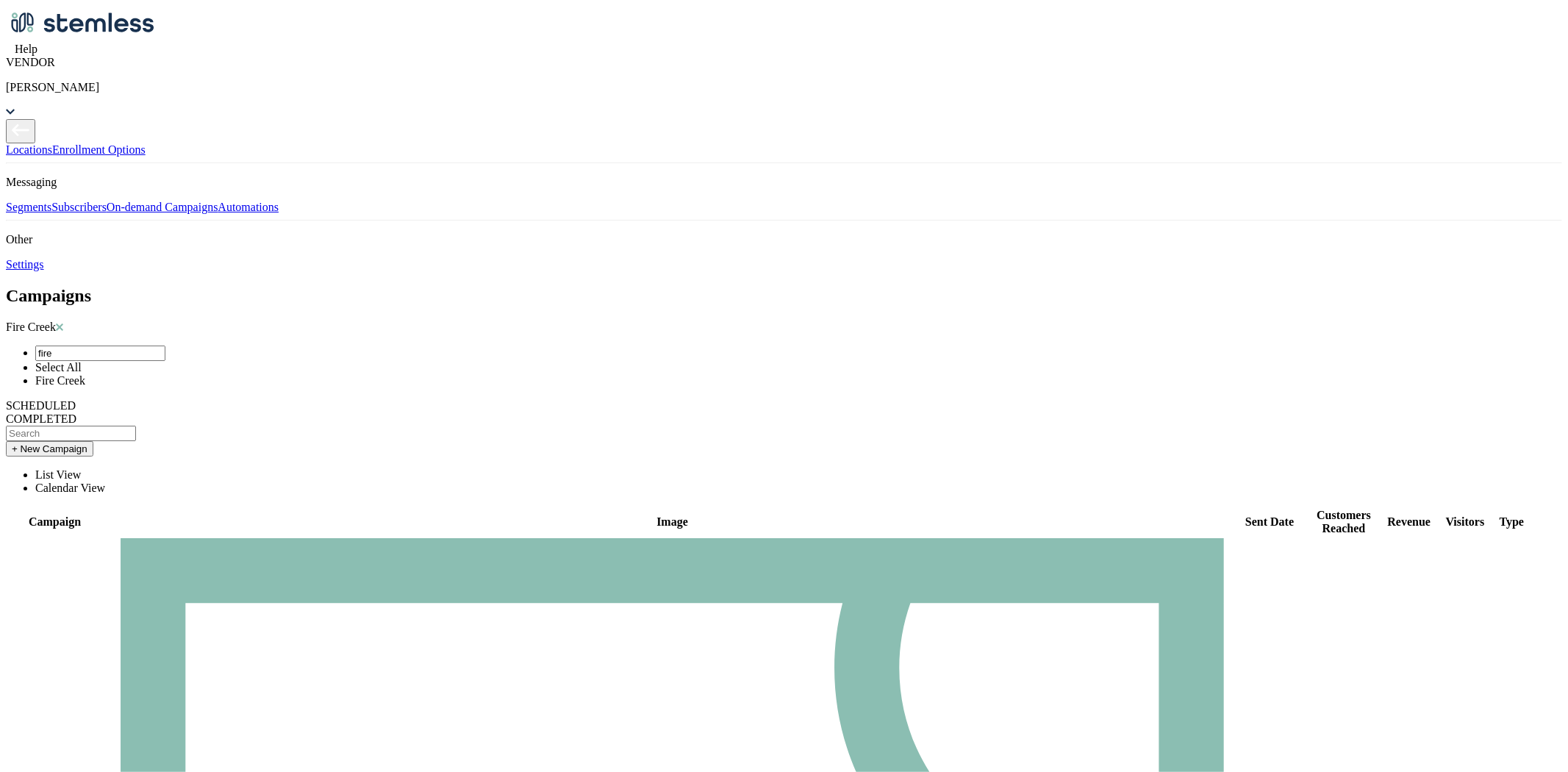
click at [782, 320] on div "Fire Creek fire Select All Fire Creek" at bounding box center [784, 353] width 1556 height 67
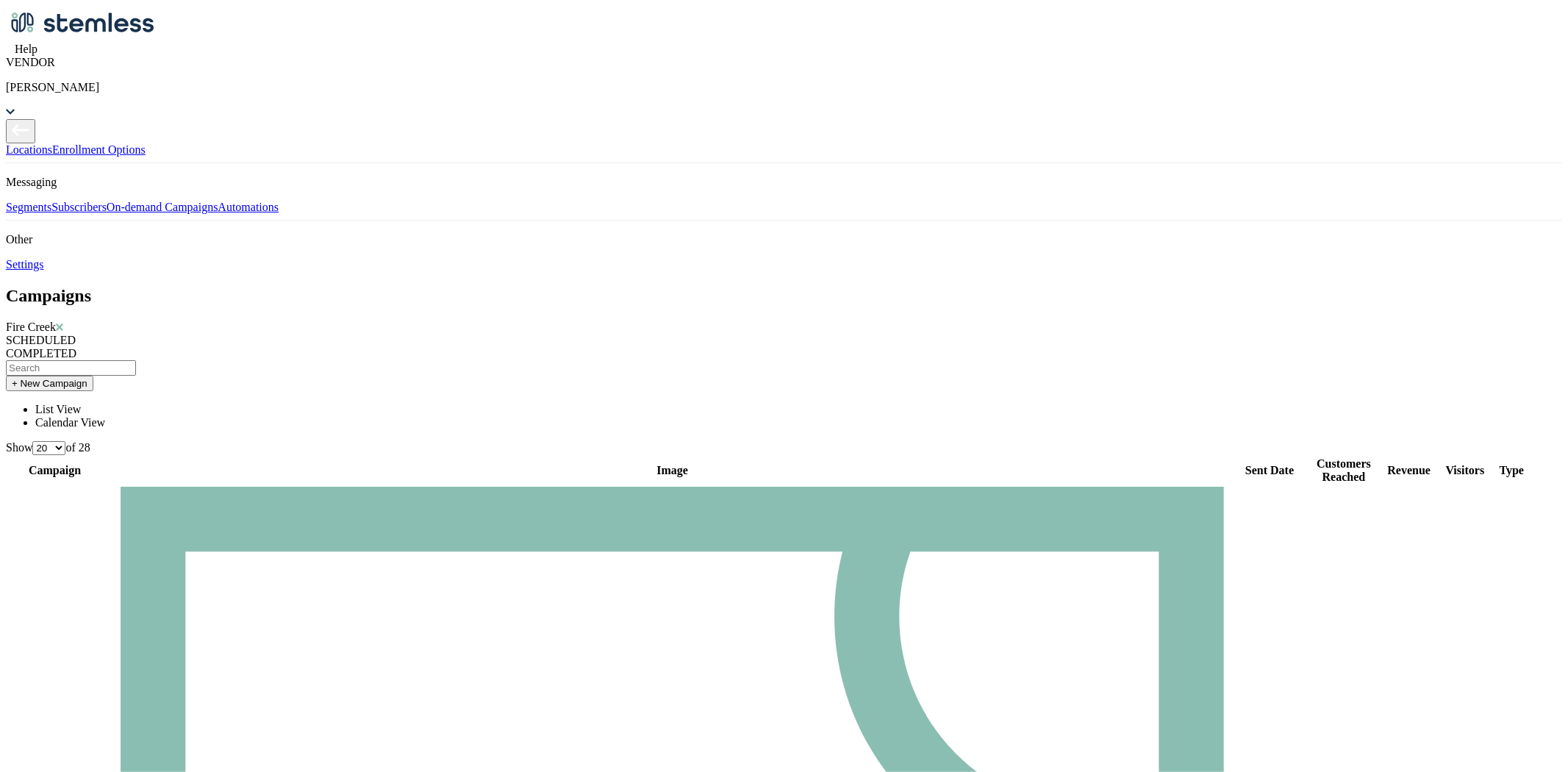
scroll to position [245, 0]
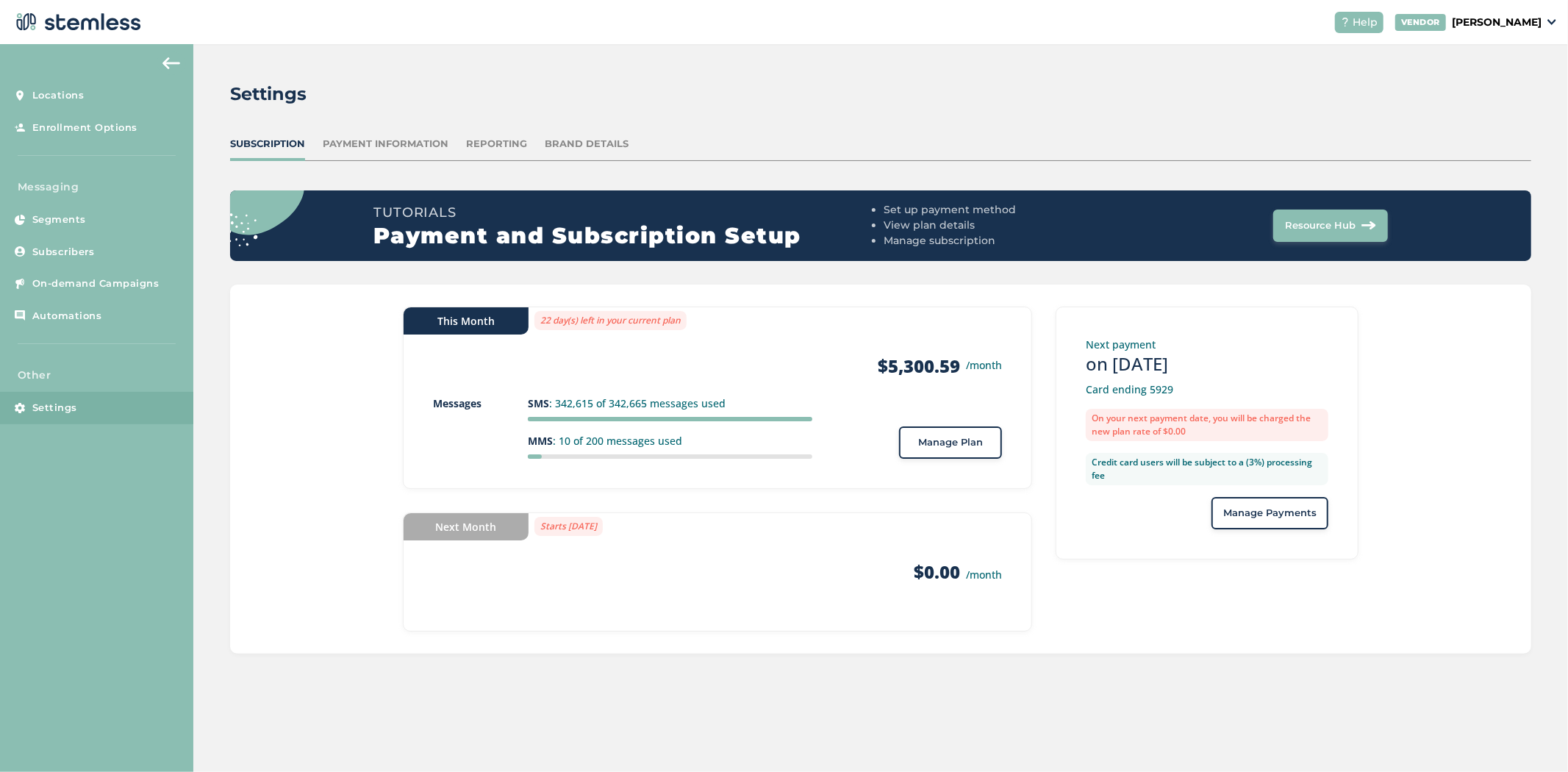
click at [504, 137] on div "Reporting" at bounding box center [496, 144] width 61 height 15
